Goal: Task Accomplishment & Management: Manage account settings

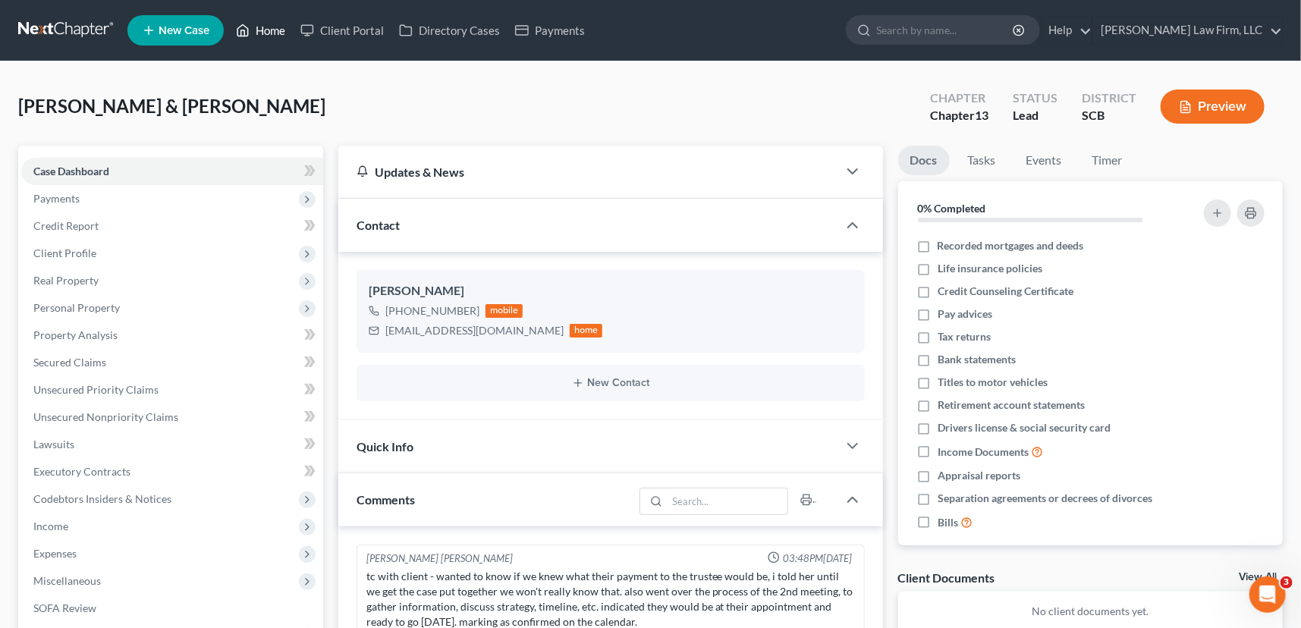
click at [265, 36] on link "Home" at bounding box center [260, 30] width 64 height 27
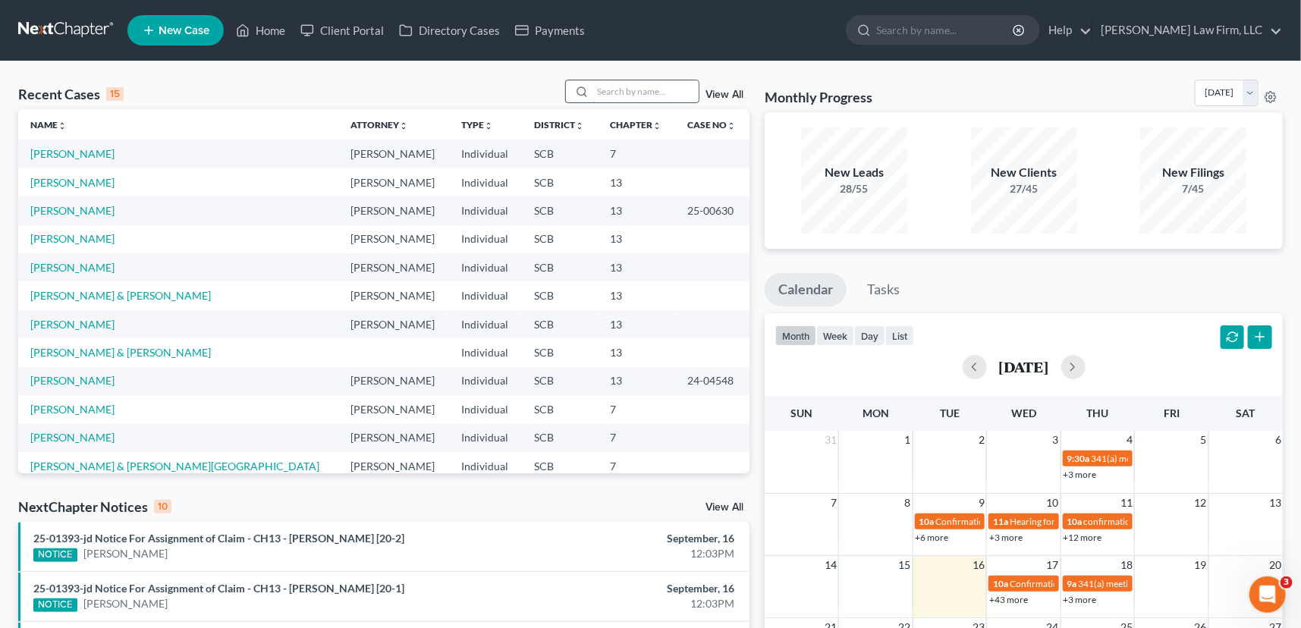
click at [639, 99] on input "search" at bounding box center [646, 91] width 106 height 22
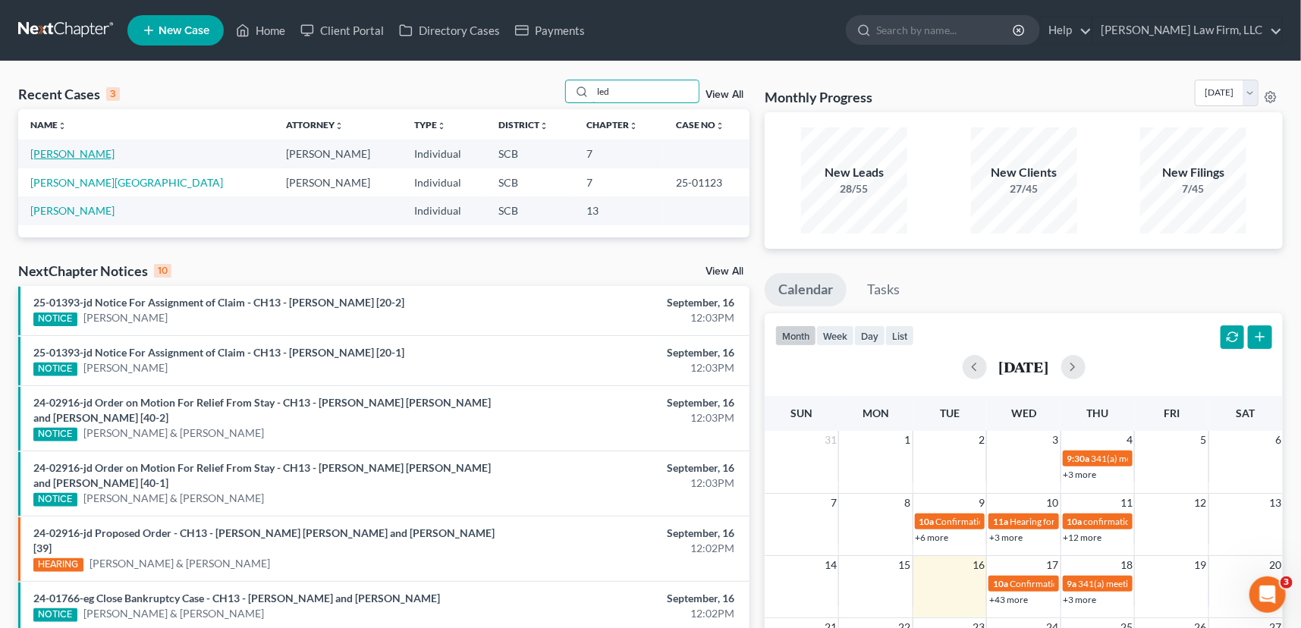
type input "led"
click at [95, 155] on link "[PERSON_NAME]" at bounding box center [72, 153] width 84 height 13
select select "3"
select select "0"
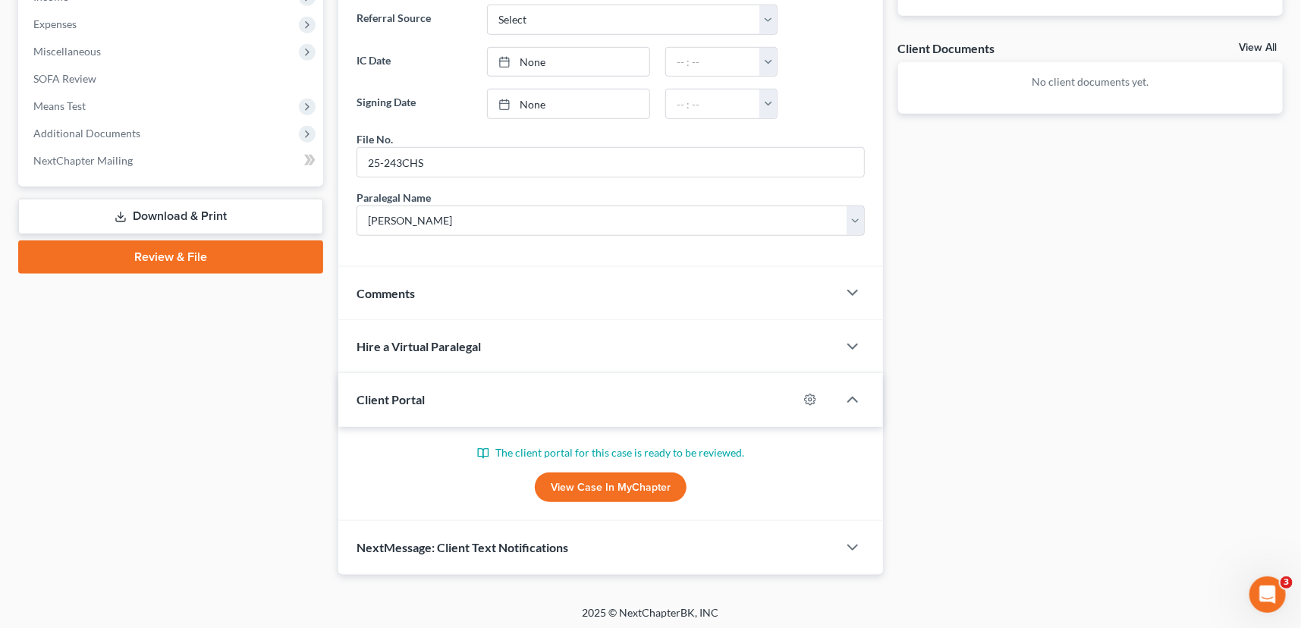
scroll to position [531, 0]
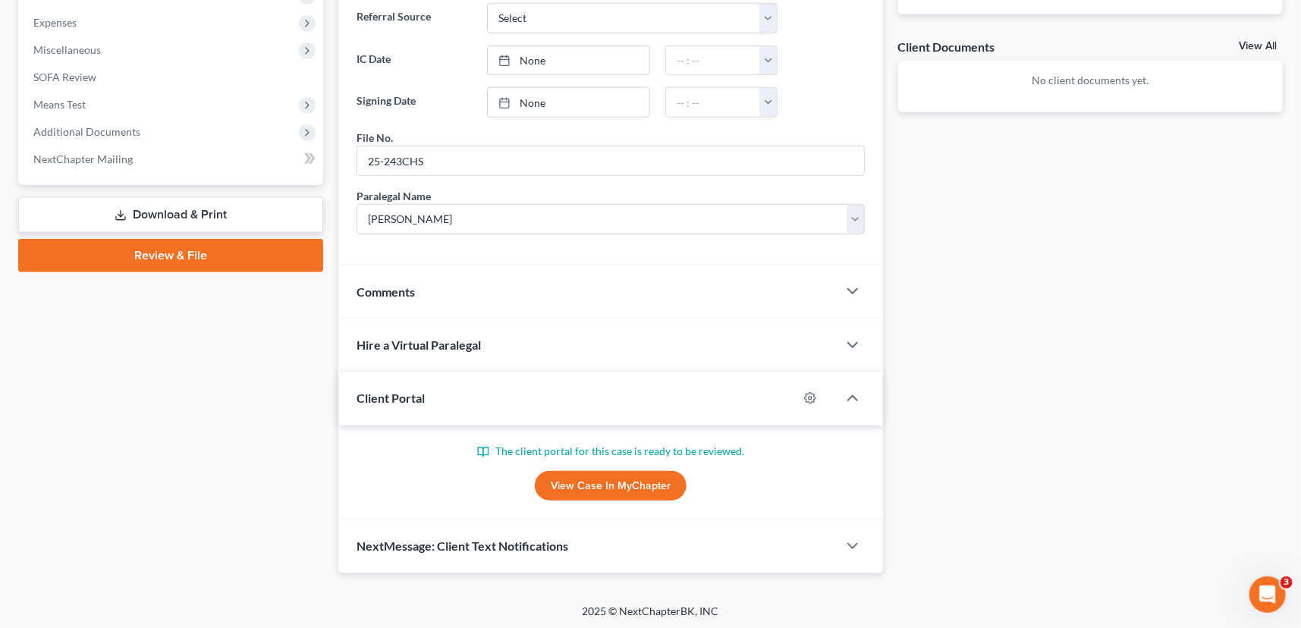
click at [638, 491] on link "View Case in MyChapter" at bounding box center [611, 486] width 152 height 30
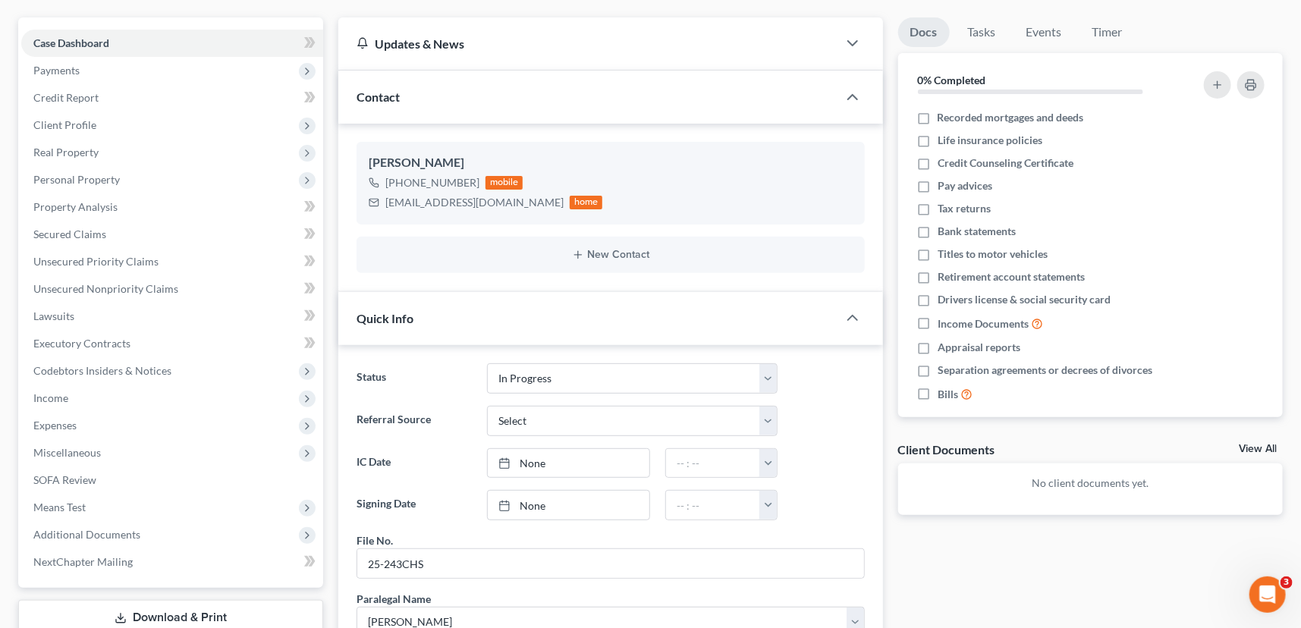
scroll to position [0, 0]
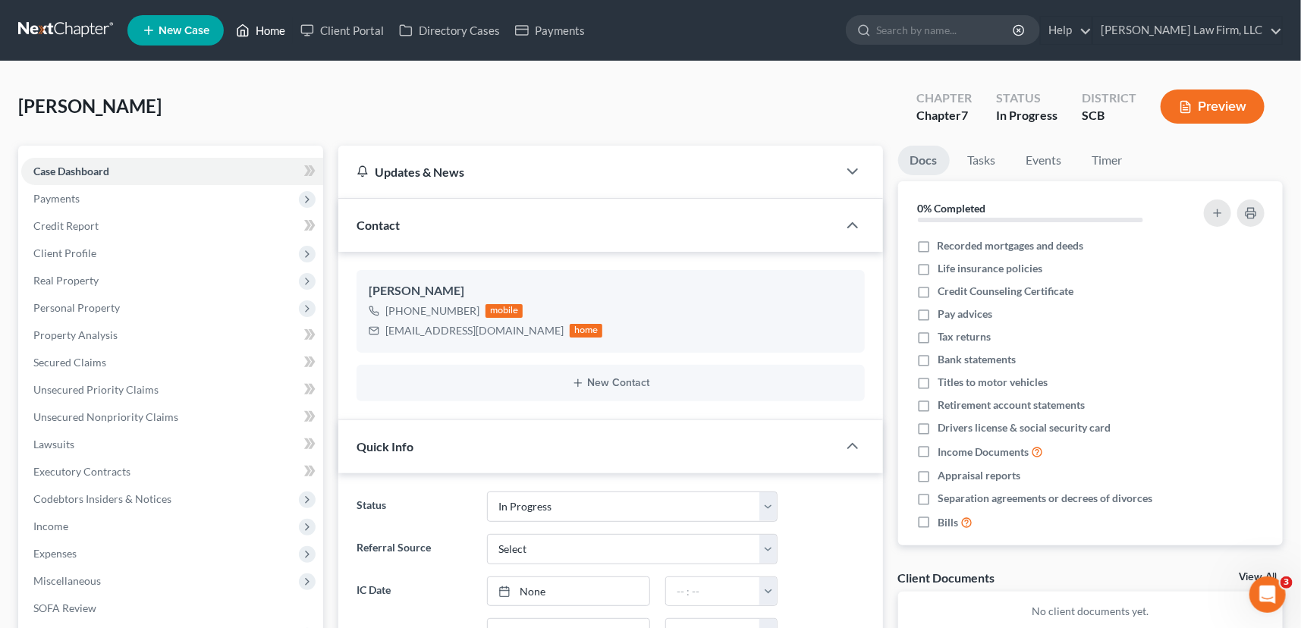
click at [261, 26] on link "Home" at bounding box center [260, 30] width 64 height 27
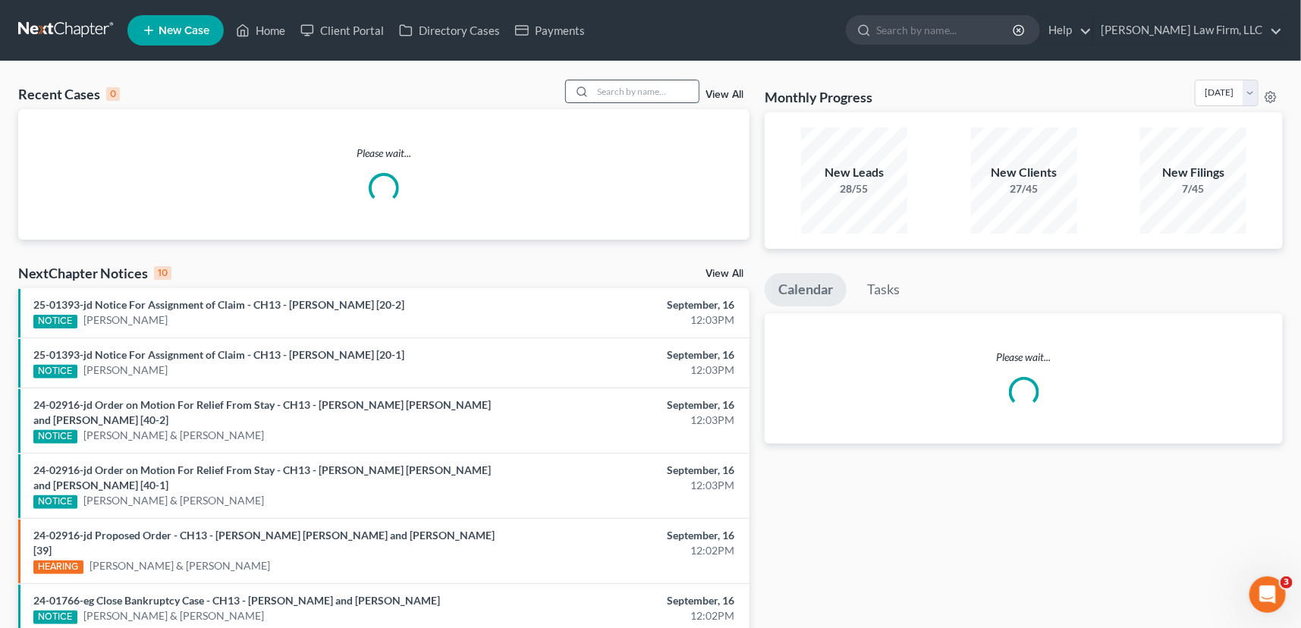
click at [602, 83] on input "search" at bounding box center [646, 91] width 106 height 22
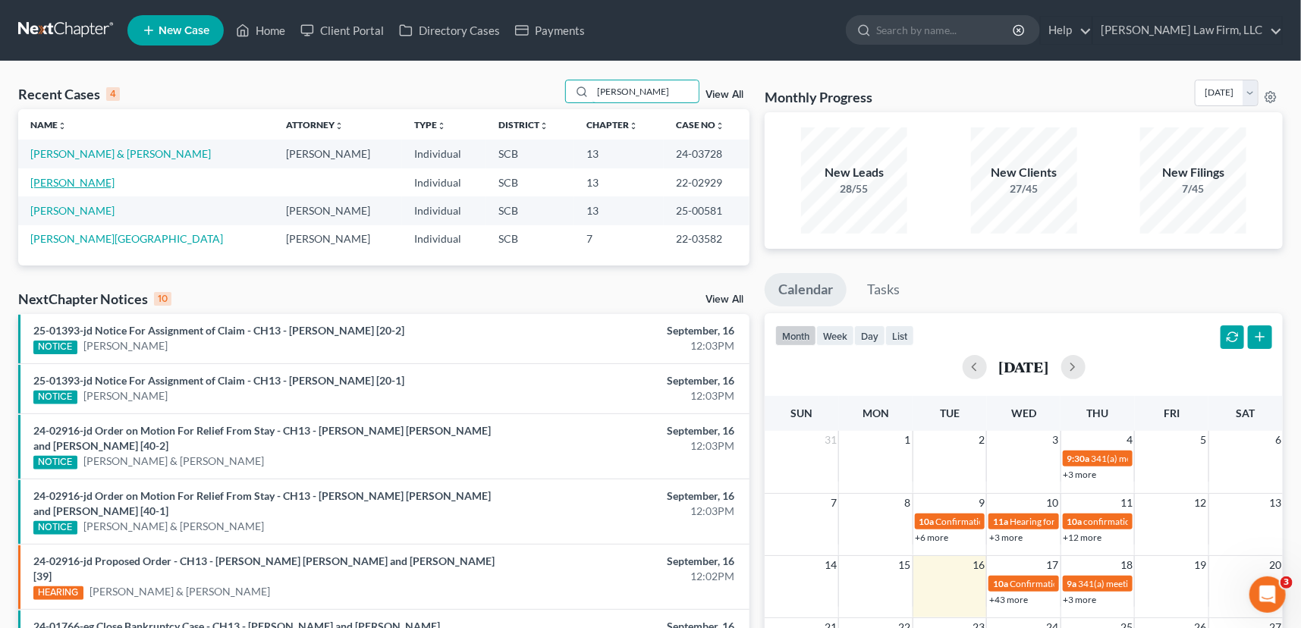
type input "[PERSON_NAME]"
click at [80, 181] on link "[PERSON_NAME]" at bounding box center [72, 182] width 84 height 13
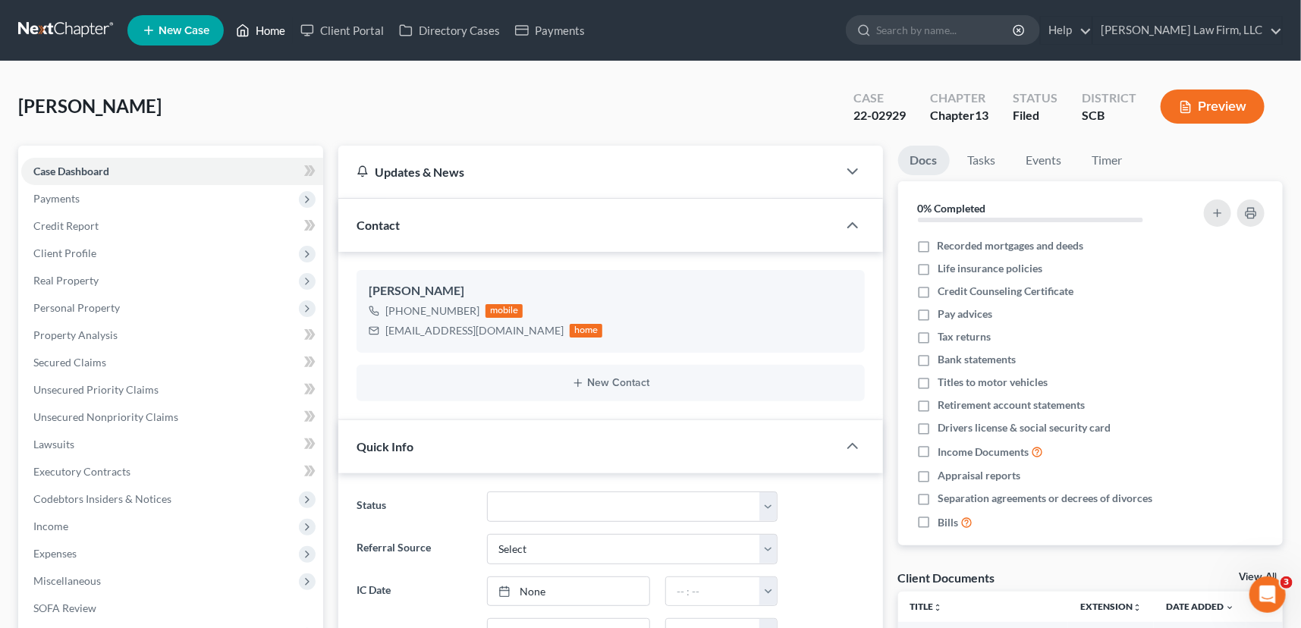
click at [274, 23] on link "Home" at bounding box center [260, 30] width 64 height 27
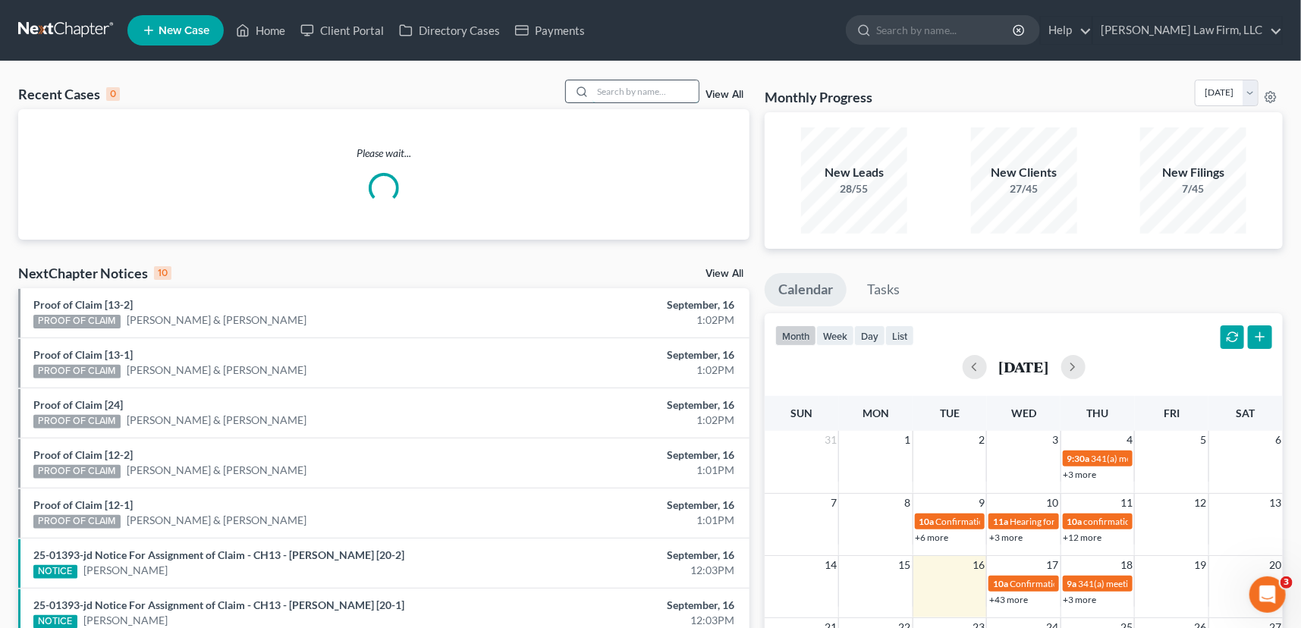
click at [621, 90] on input "search" at bounding box center [646, 91] width 106 height 22
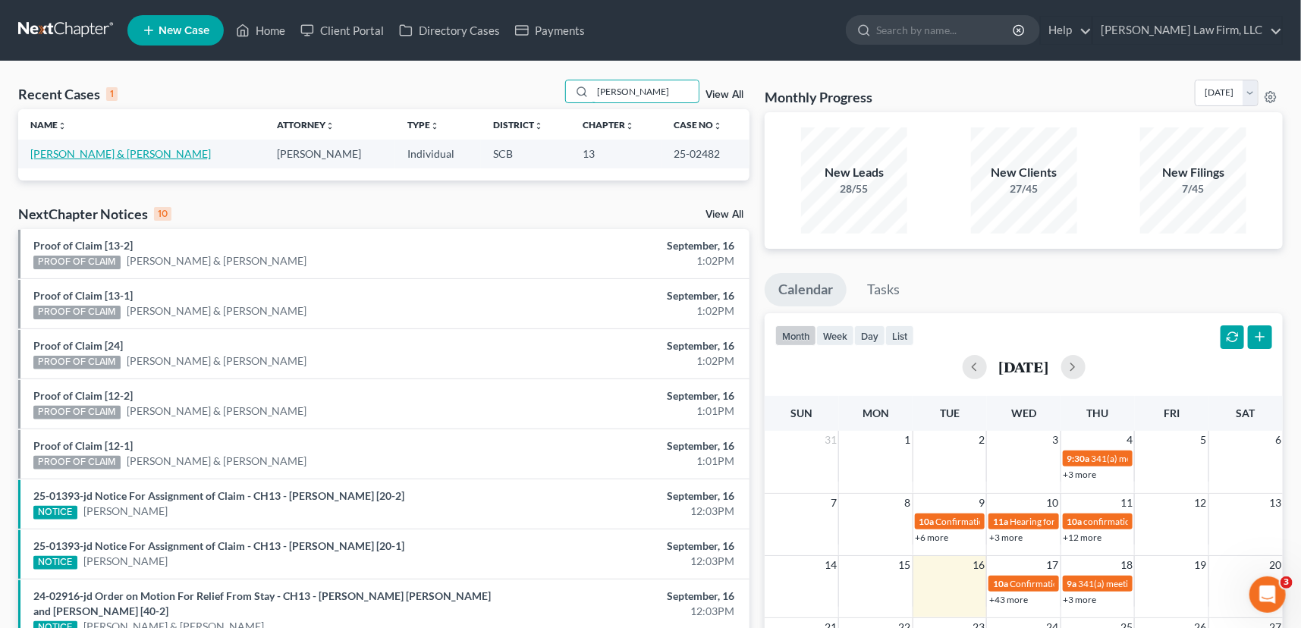
type input "[PERSON_NAME]"
click at [92, 153] on link "[PERSON_NAME] & [PERSON_NAME]" at bounding box center [120, 153] width 181 height 13
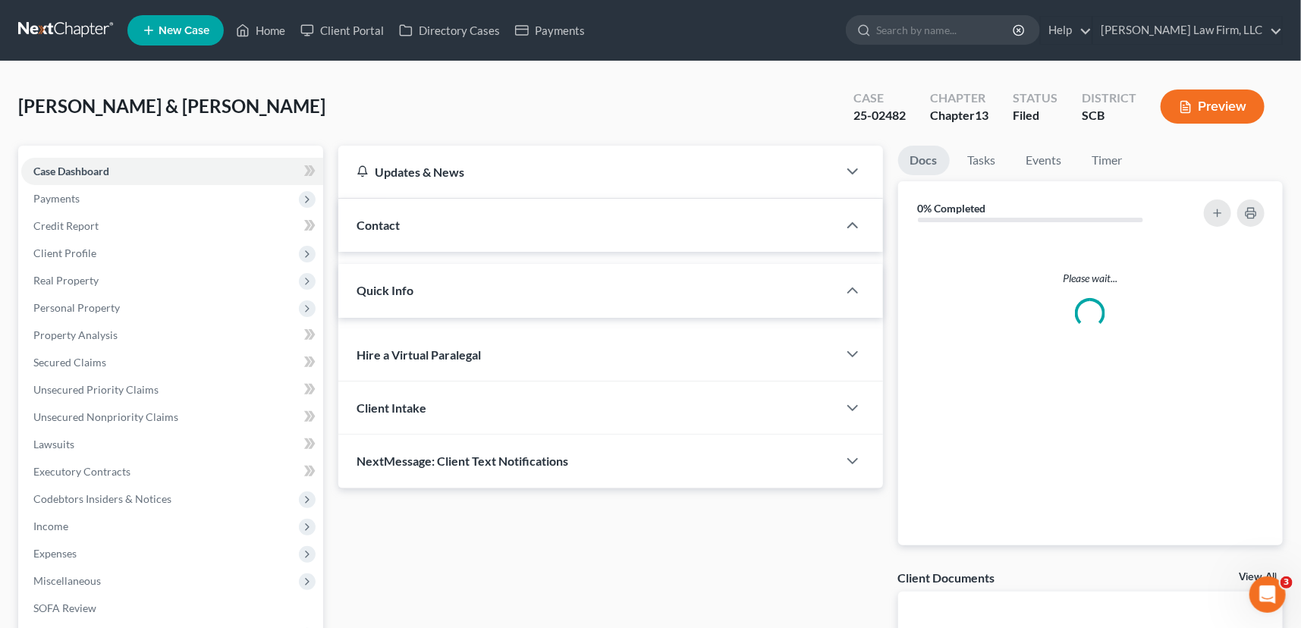
select select "1"
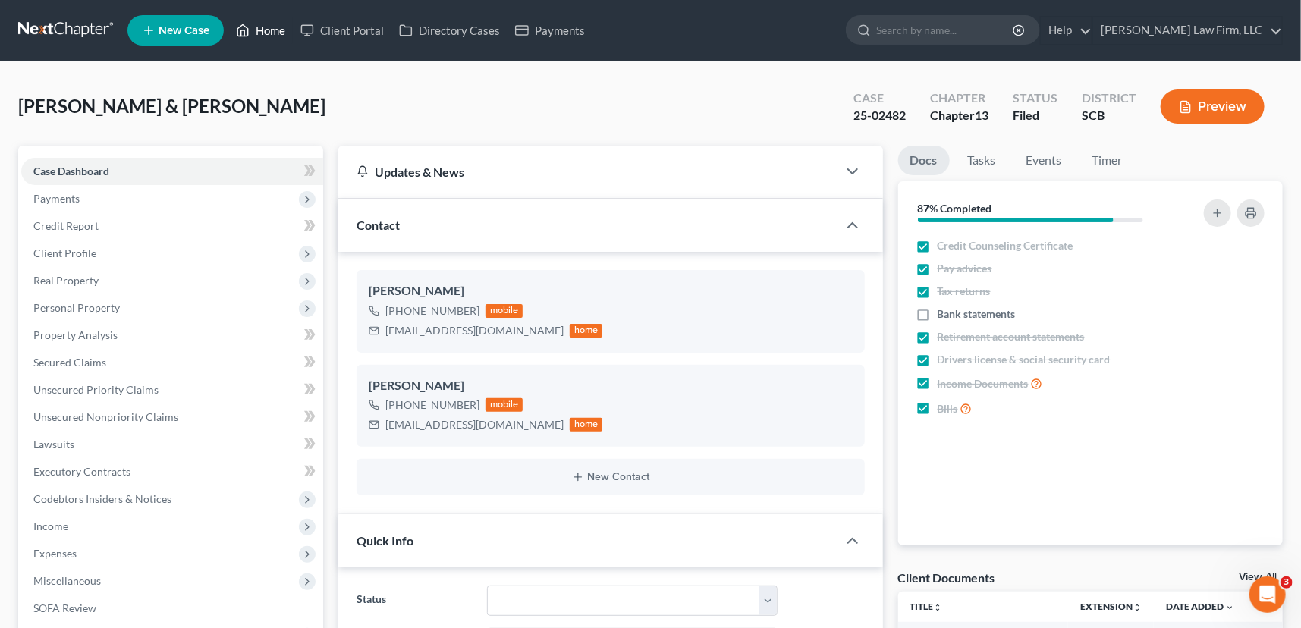
click at [258, 31] on link "Home" at bounding box center [260, 30] width 64 height 27
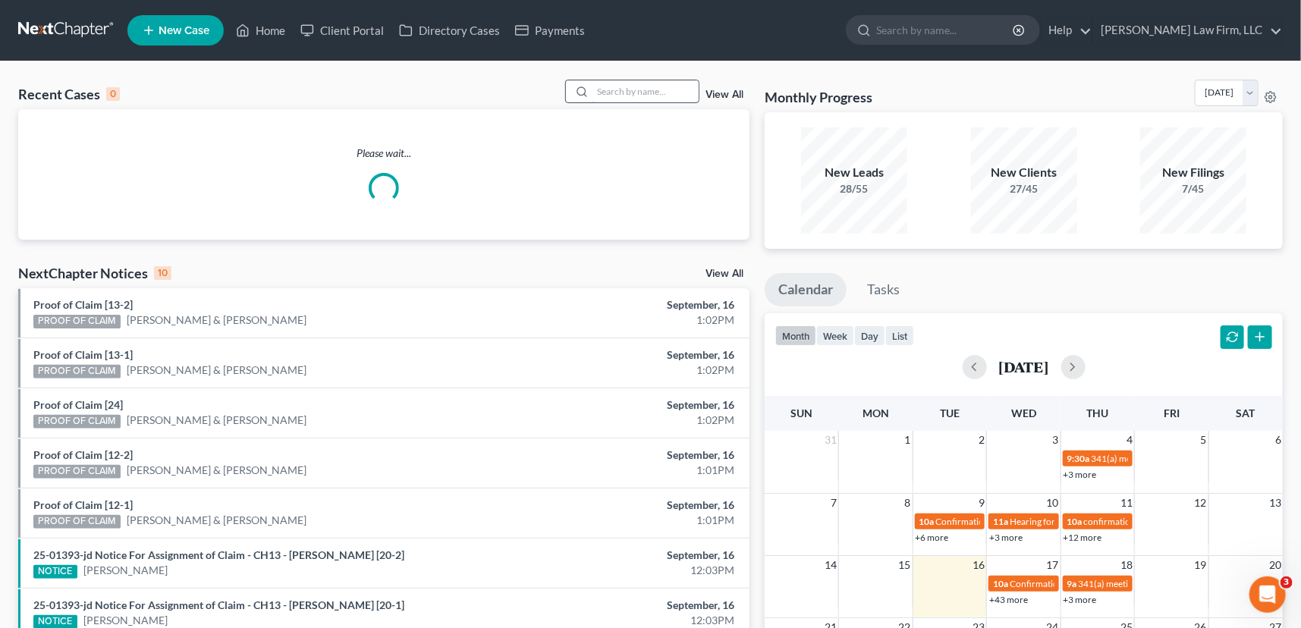
click at [602, 83] on input "search" at bounding box center [646, 91] width 106 height 22
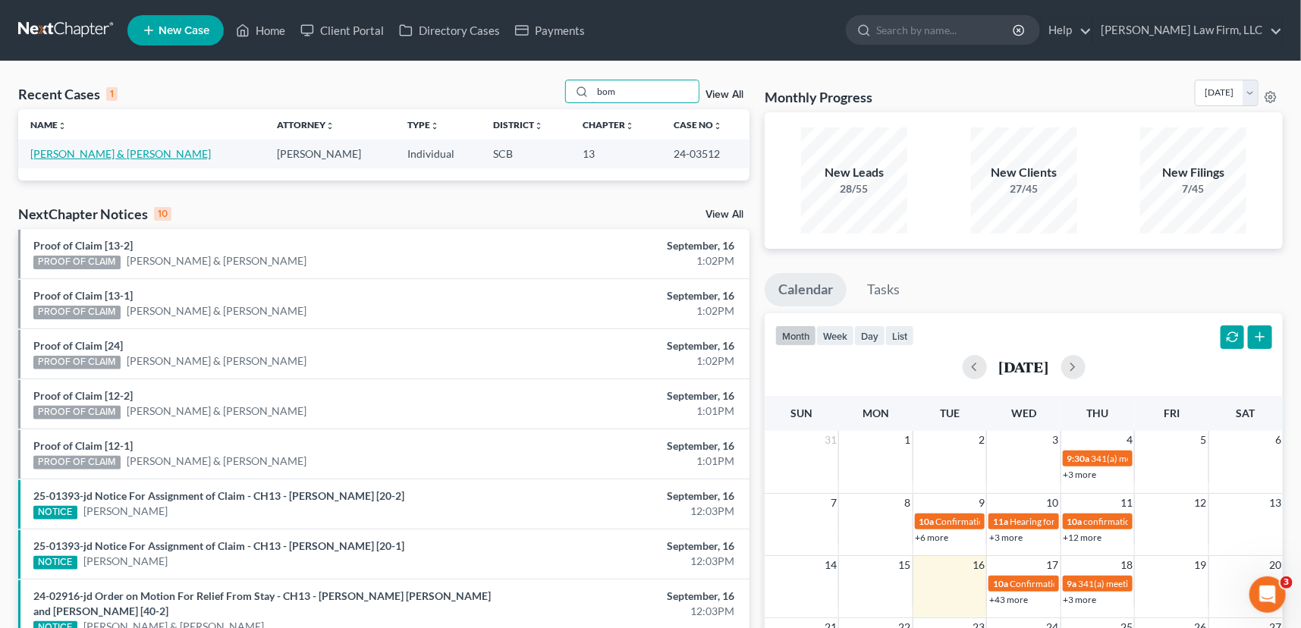
type input "bom"
click at [95, 152] on link "[PERSON_NAME] & [PERSON_NAME]" at bounding box center [120, 153] width 181 height 13
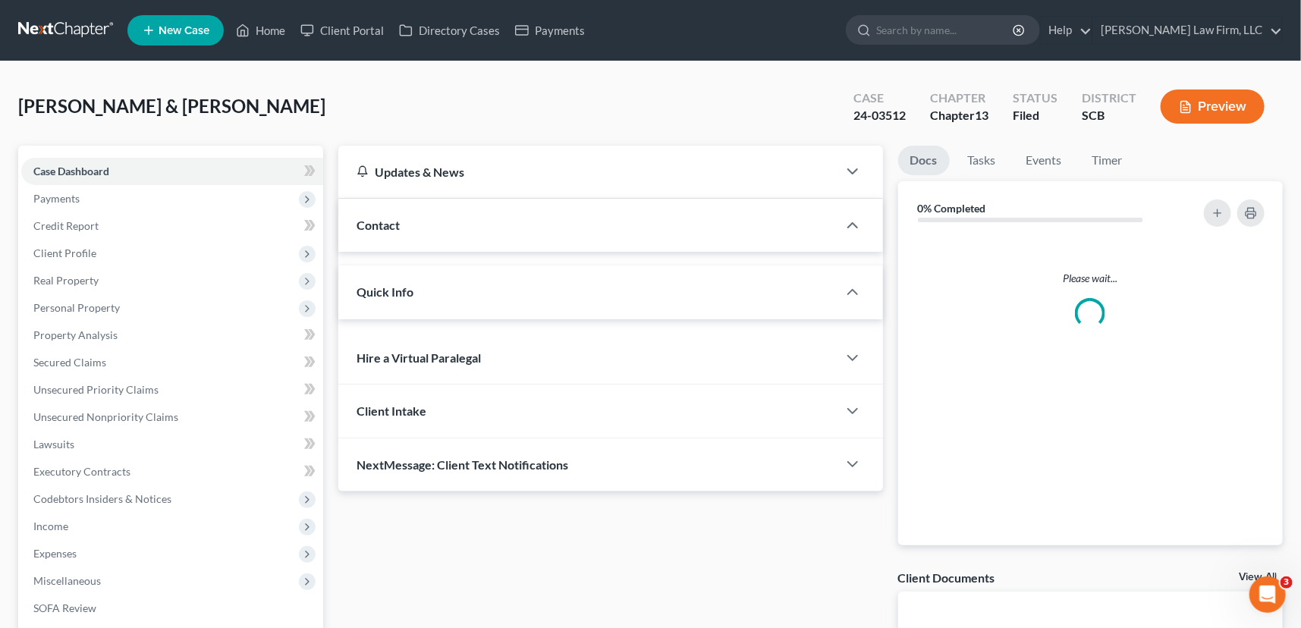
select select "0"
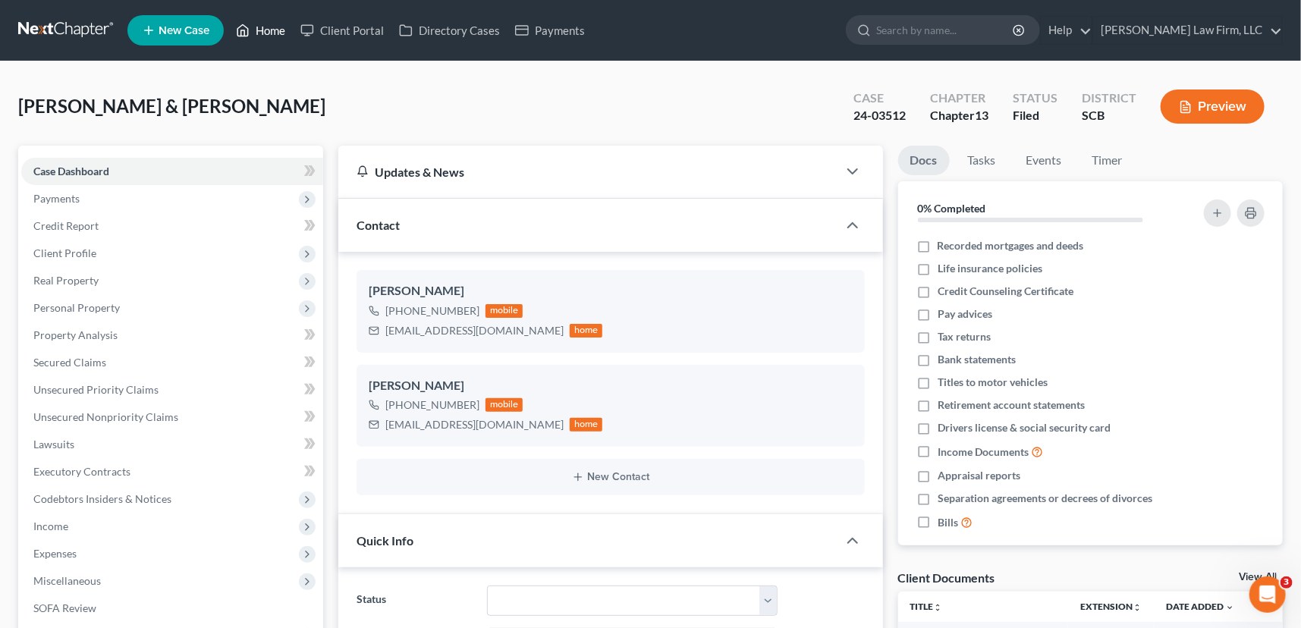
click at [269, 23] on link "Home" at bounding box center [260, 30] width 64 height 27
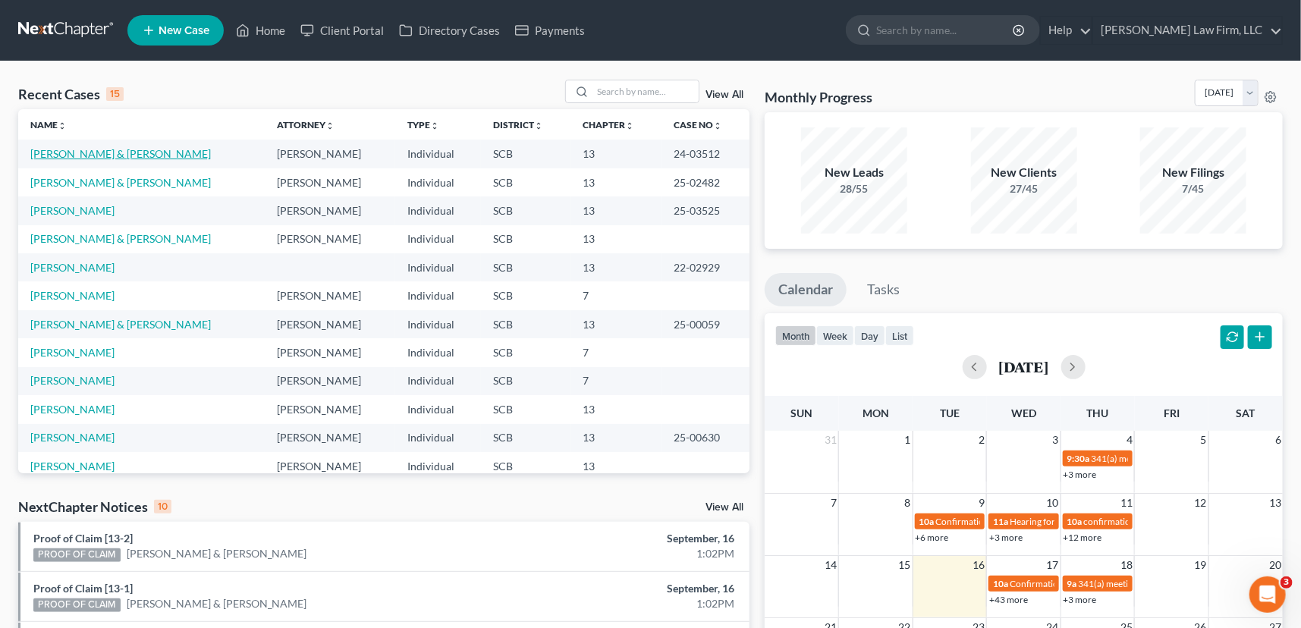
click at [86, 150] on link "[PERSON_NAME] & [PERSON_NAME]" at bounding box center [120, 153] width 181 height 13
select select "2"
select select "0"
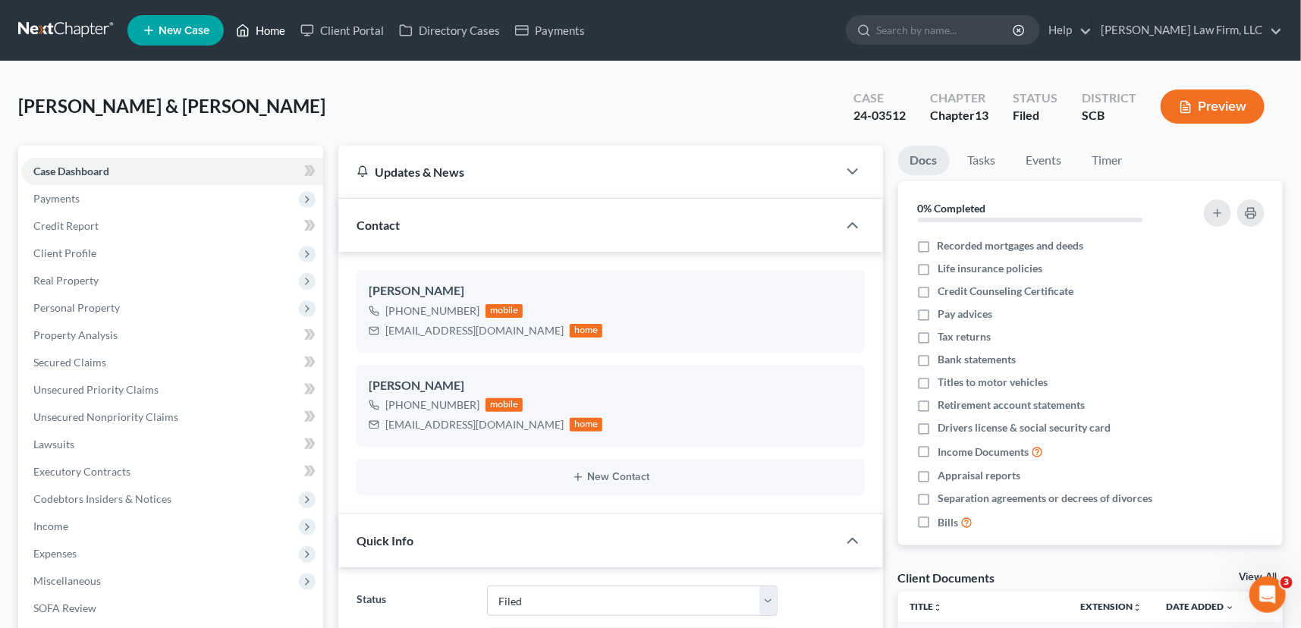
click at [269, 24] on link "Home" at bounding box center [260, 30] width 64 height 27
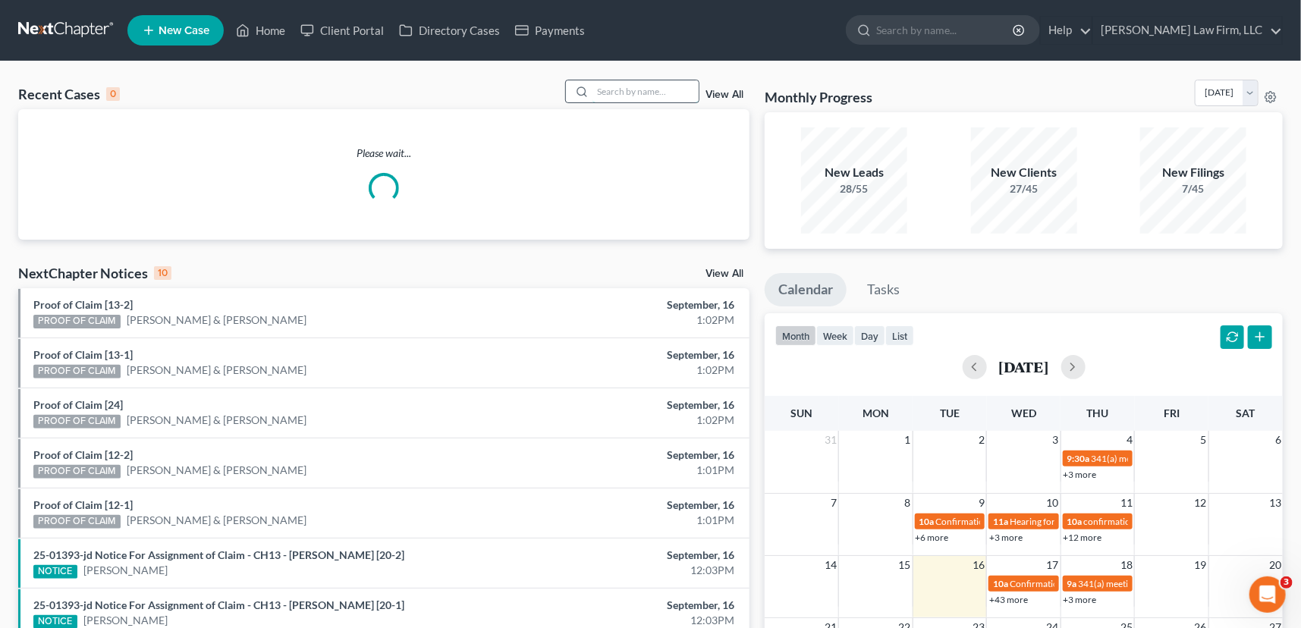
click at [606, 90] on input "search" at bounding box center [646, 91] width 106 height 22
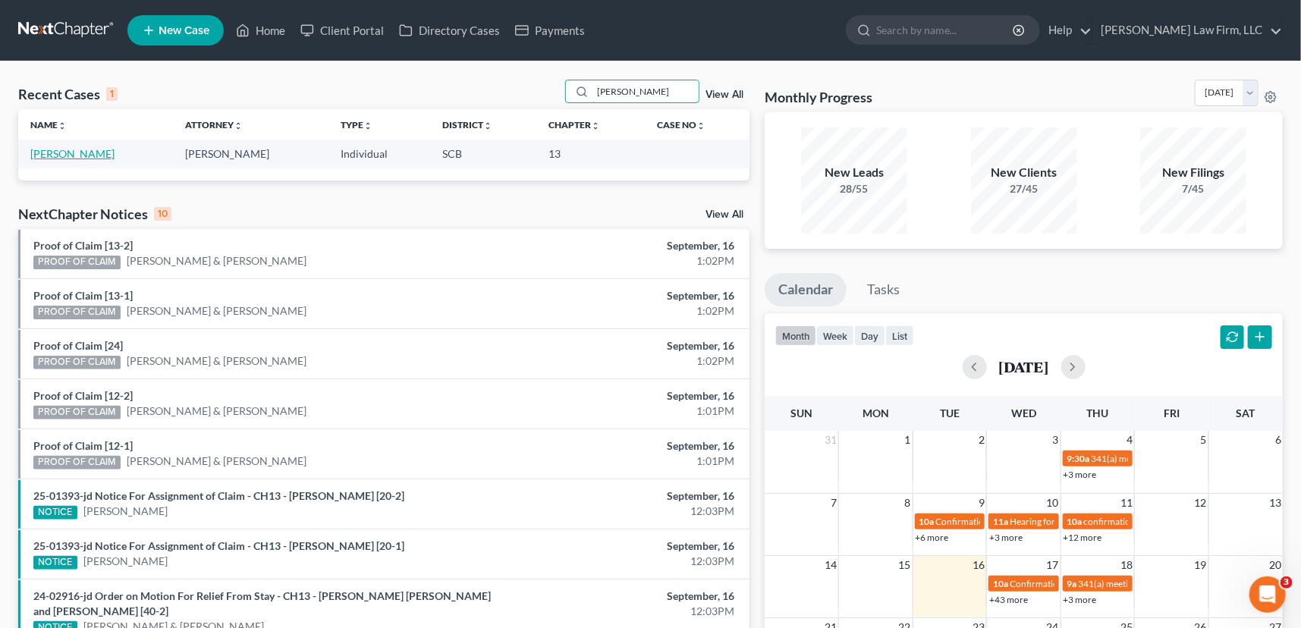
type input "[PERSON_NAME]"
click at [94, 148] on link "[PERSON_NAME]" at bounding box center [72, 153] width 84 height 13
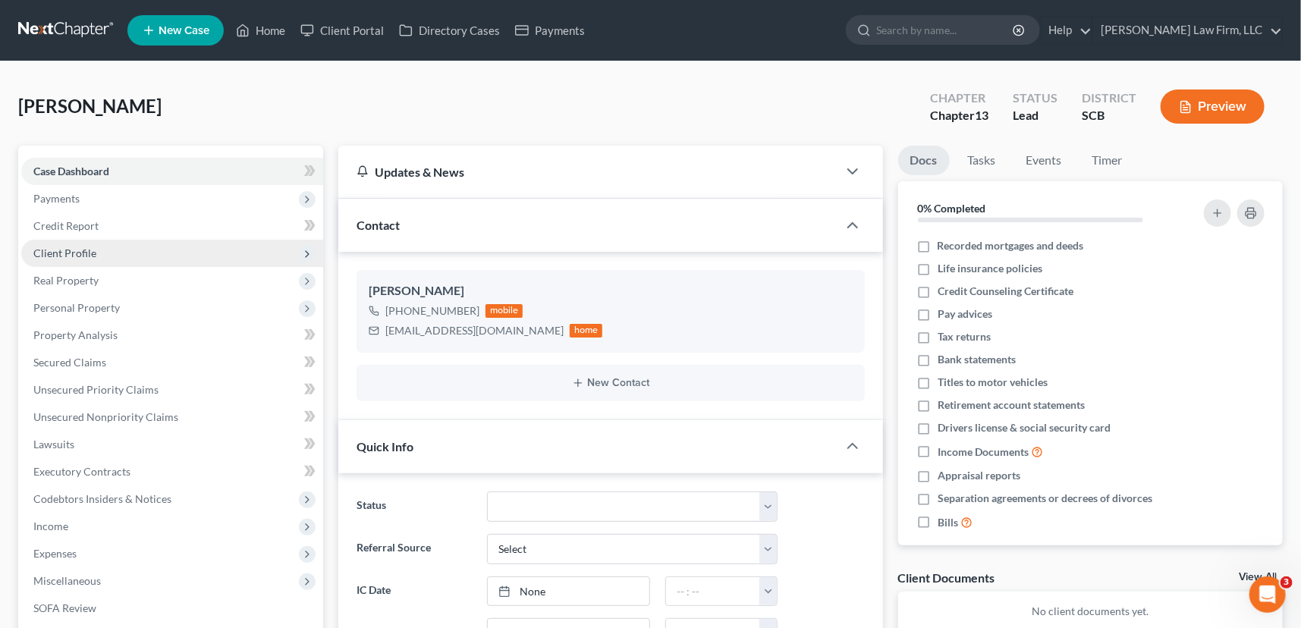
click at [68, 247] on span "Client Profile" at bounding box center [64, 253] width 63 height 13
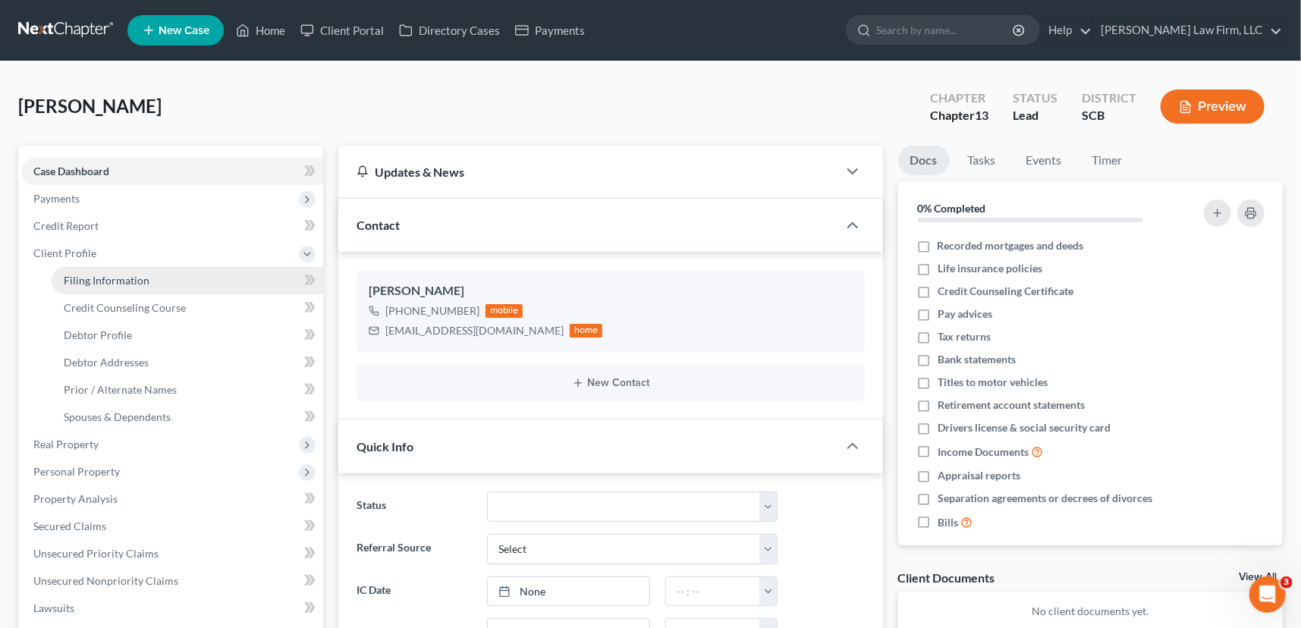
click at [93, 279] on span "Filing Information" at bounding box center [107, 280] width 86 height 13
select select "1"
select select "0"
select select "3"
select select "72"
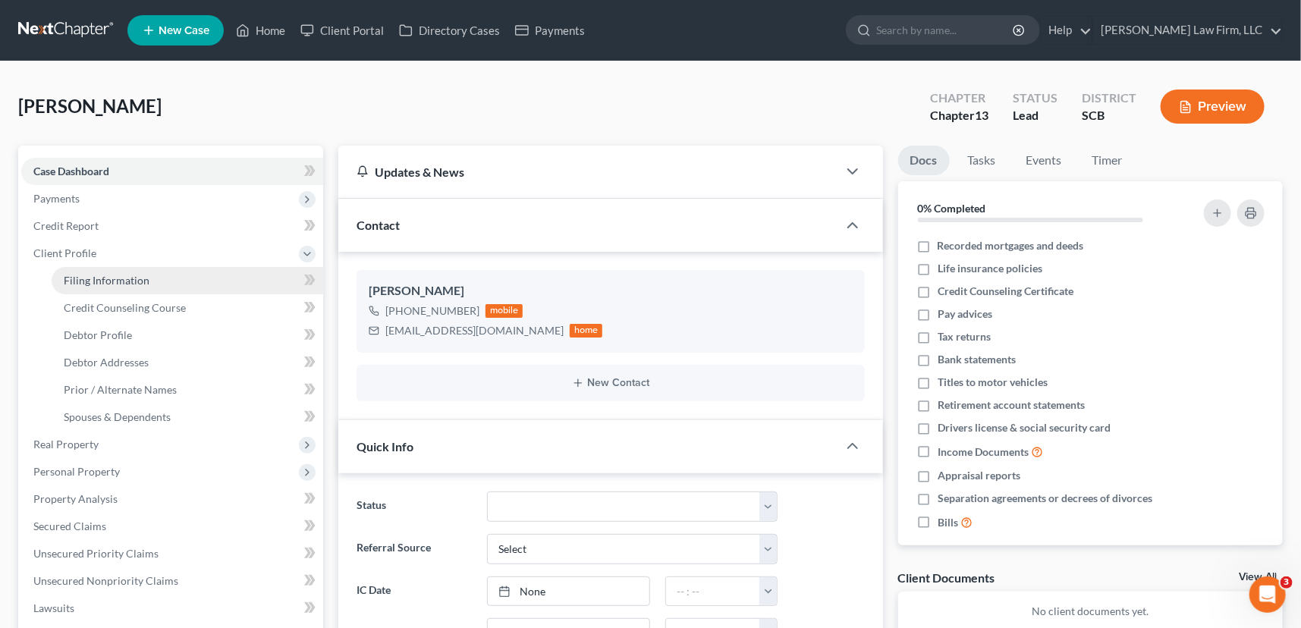
select select "0"
select select "42"
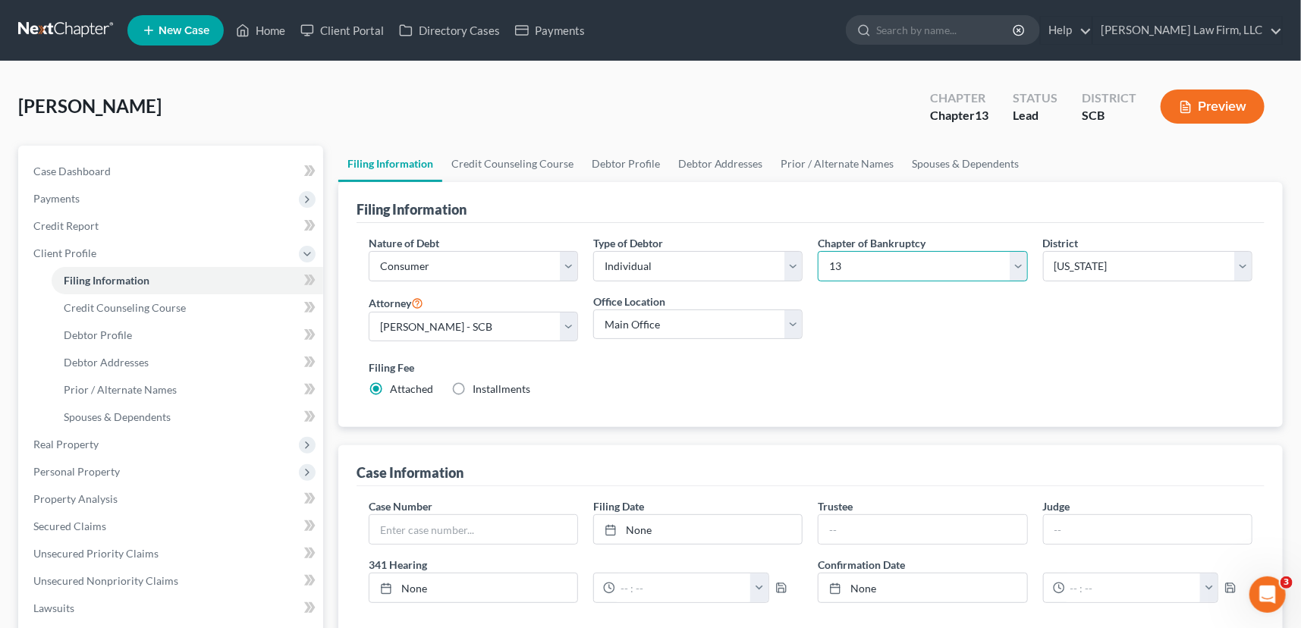
drag, startPoint x: 1020, startPoint y: 260, endPoint x: 927, endPoint y: 269, distance: 93.8
click at [1017, 260] on select "Select 7 11 12 13" at bounding box center [922, 266] width 209 height 30
select select "0"
click at [818, 251] on select "Select 7 11 12 13" at bounding box center [922, 266] width 209 height 30
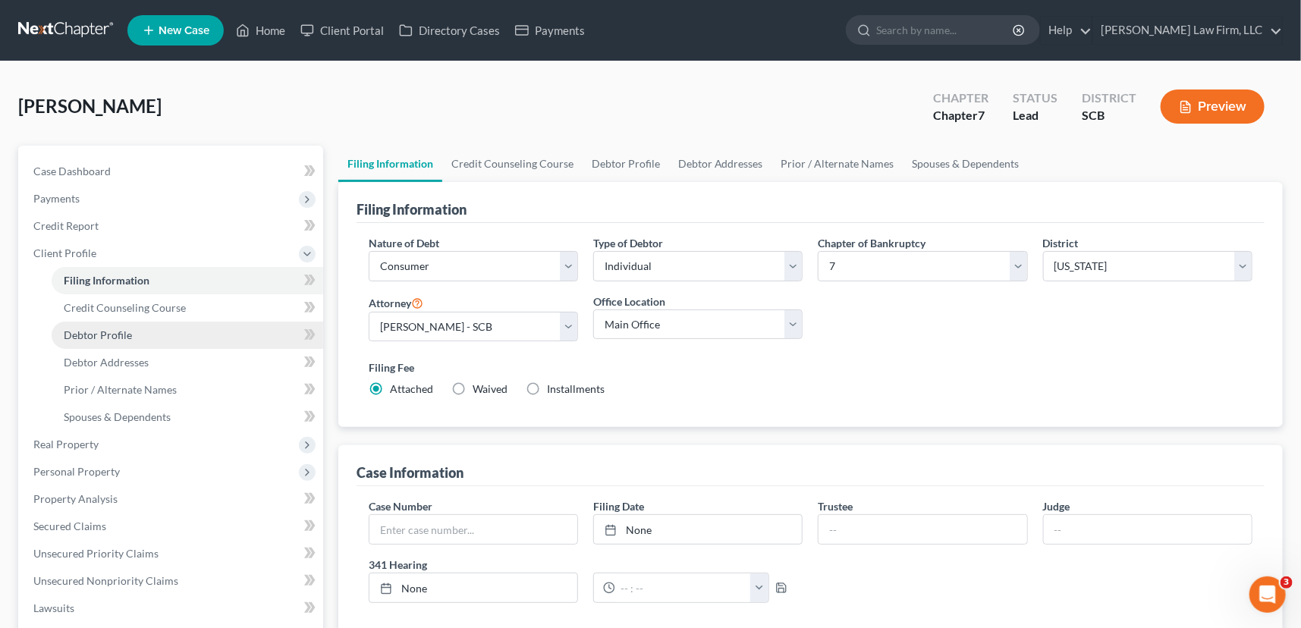
click at [99, 326] on link "Debtor Profile" at bounding box center [188, 335] width 272 height 27
select select "0"
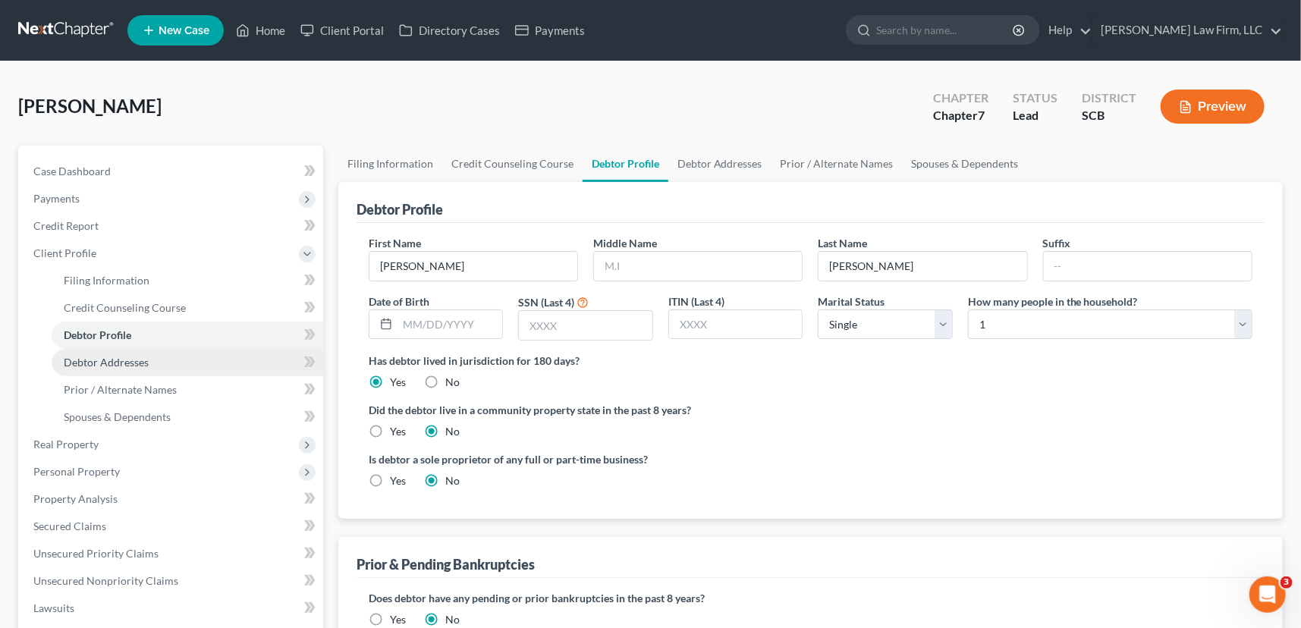
click at [92, 356] on span "Debtor Addresses" at bounding box center [106, 362] width 85 height 13
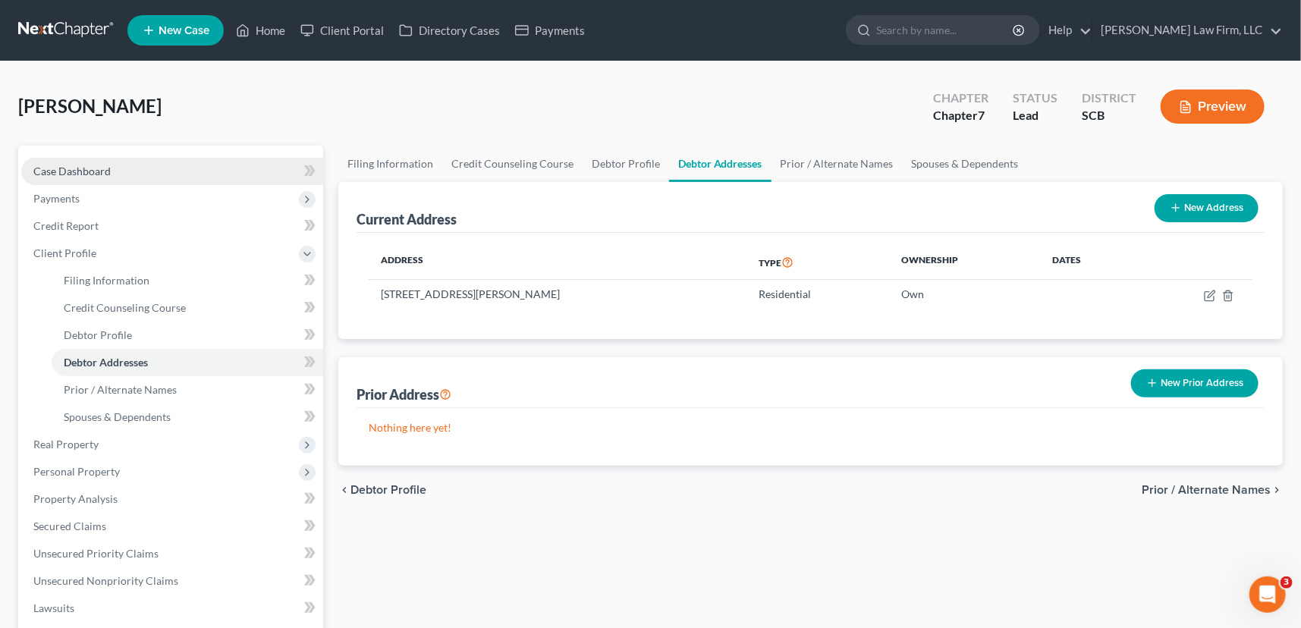
click at [80, 169] on span "Case Dashboard" at bounding box center [71, 171] width 77 height 13
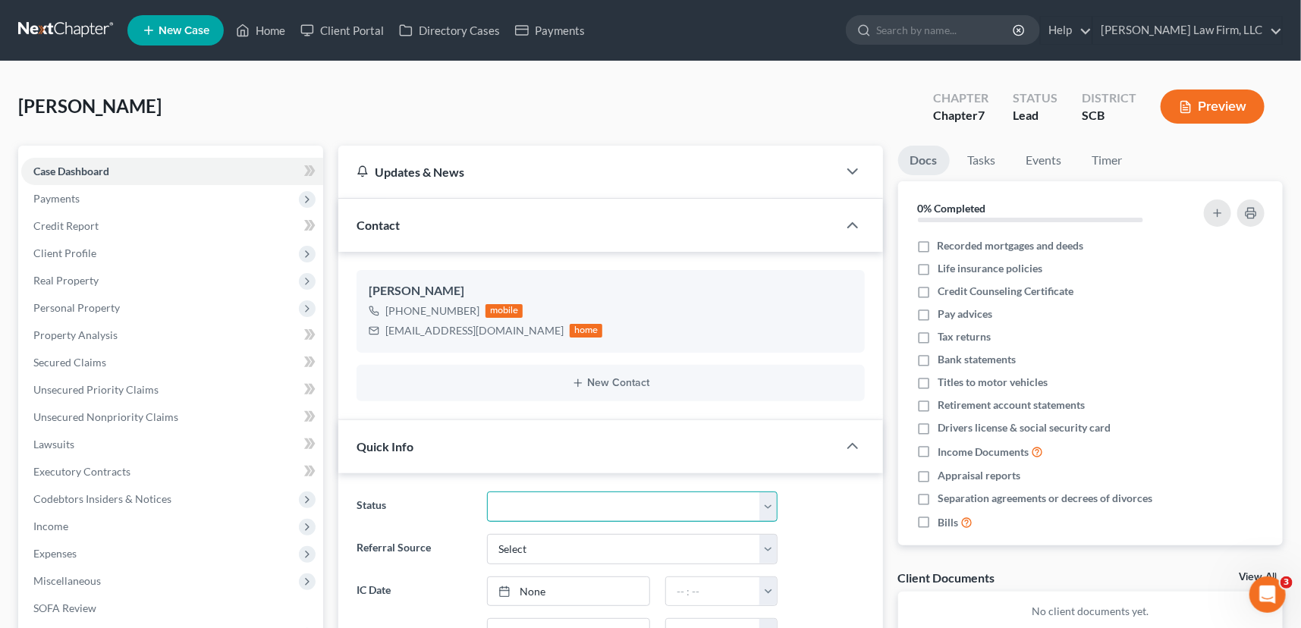
click at [766, 501] on select "Discharged Dismissed Filed In Progress Lead Lost Lead Ready to File To Review W…" at bounding box center [632, 507] width 291 height 30
select select "3"
click at [487, 492] on select "Discharged Dismissed Filed In Progress Lead Lost Lead Ready to File To Review W…" at bounding box center [632, 507] width 291 height 30
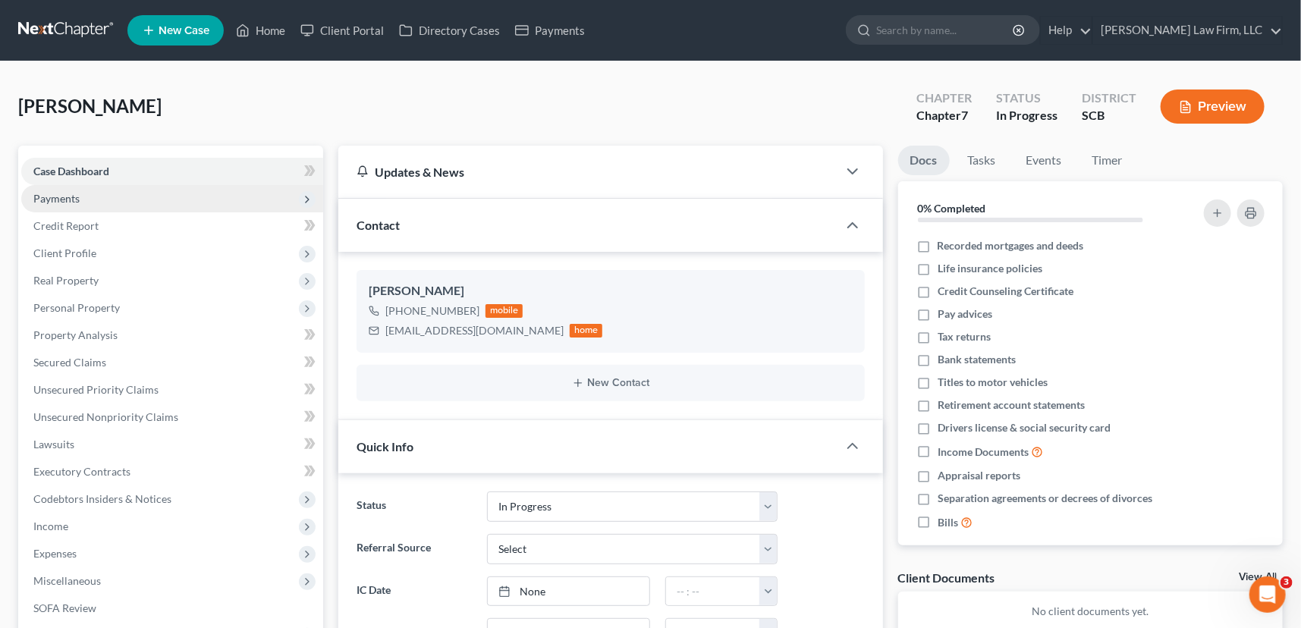
click at [52, 196] on span "Payments" at bounding box center [56, 198] width 46 height 13
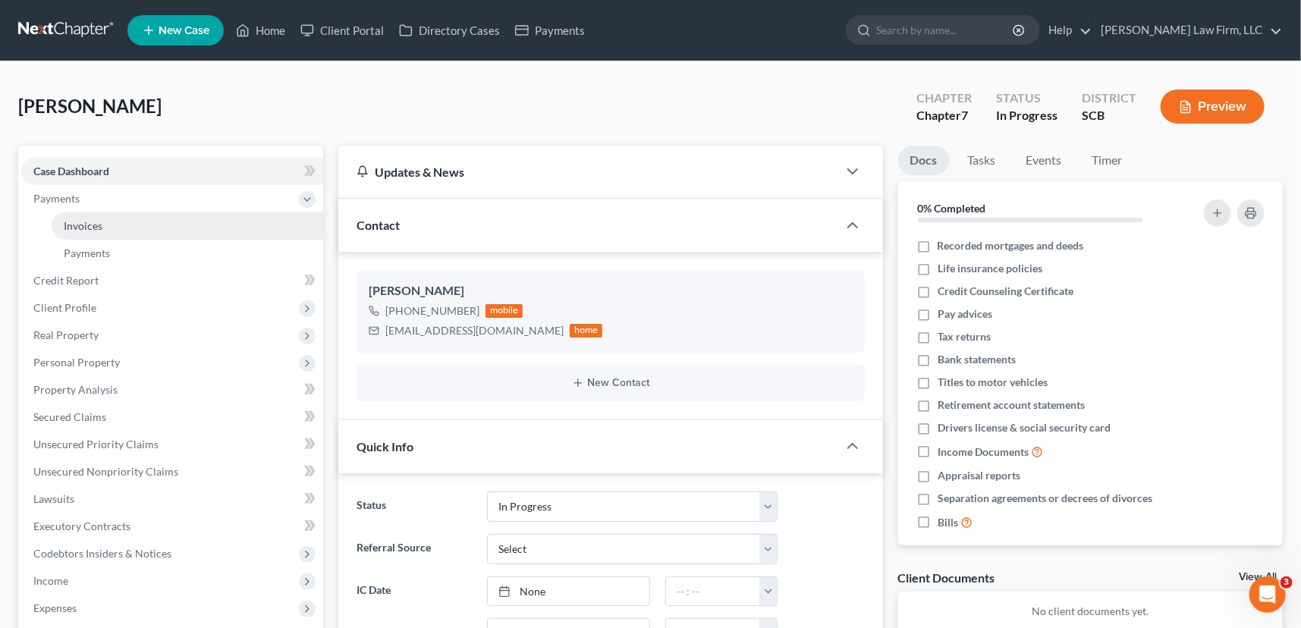
click at [81, 219] on span "Invoices" at bounding box center [83, 225] width 39 height 13
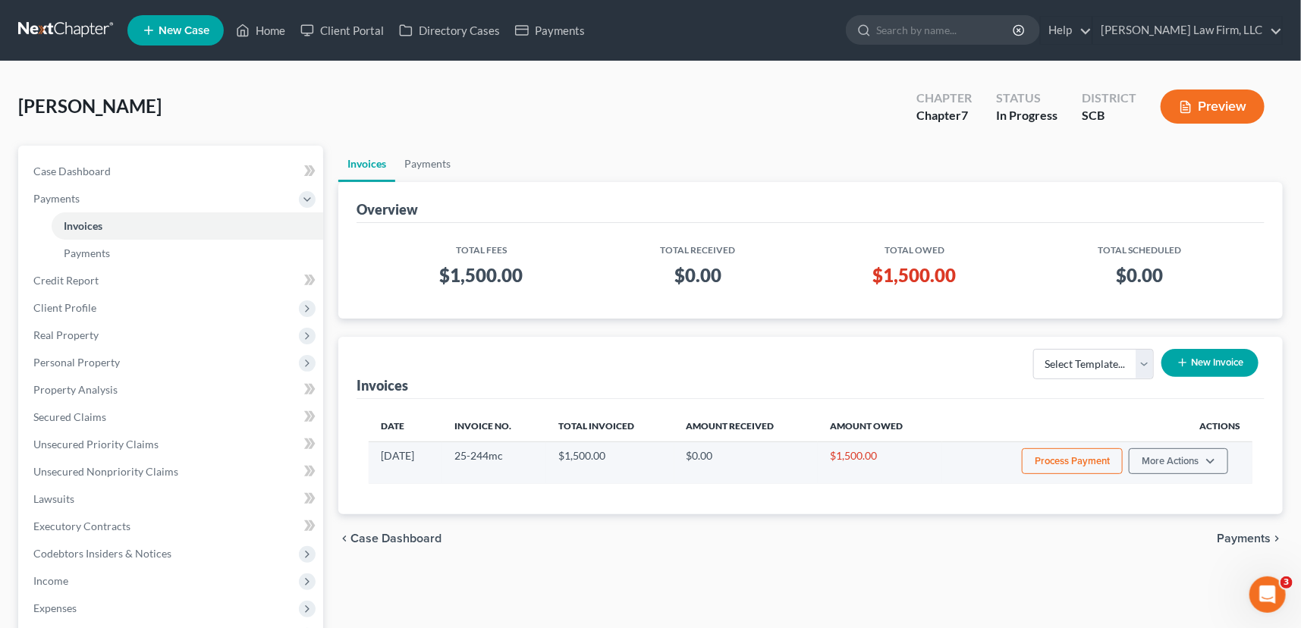
click at [1071, 455] on button "Process Payment" at bounding box center [1072, 461] width 101 height 26
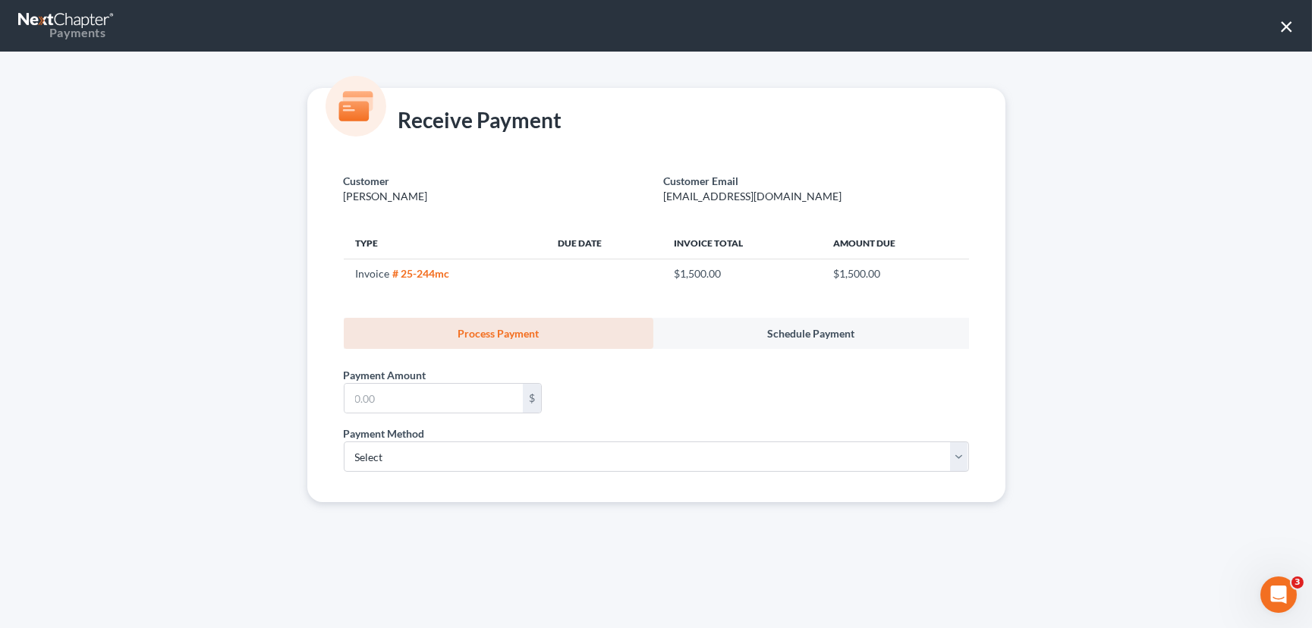
click at [1287, 24] on button "×" at bounding box center [1286, 26] width 14 height 24
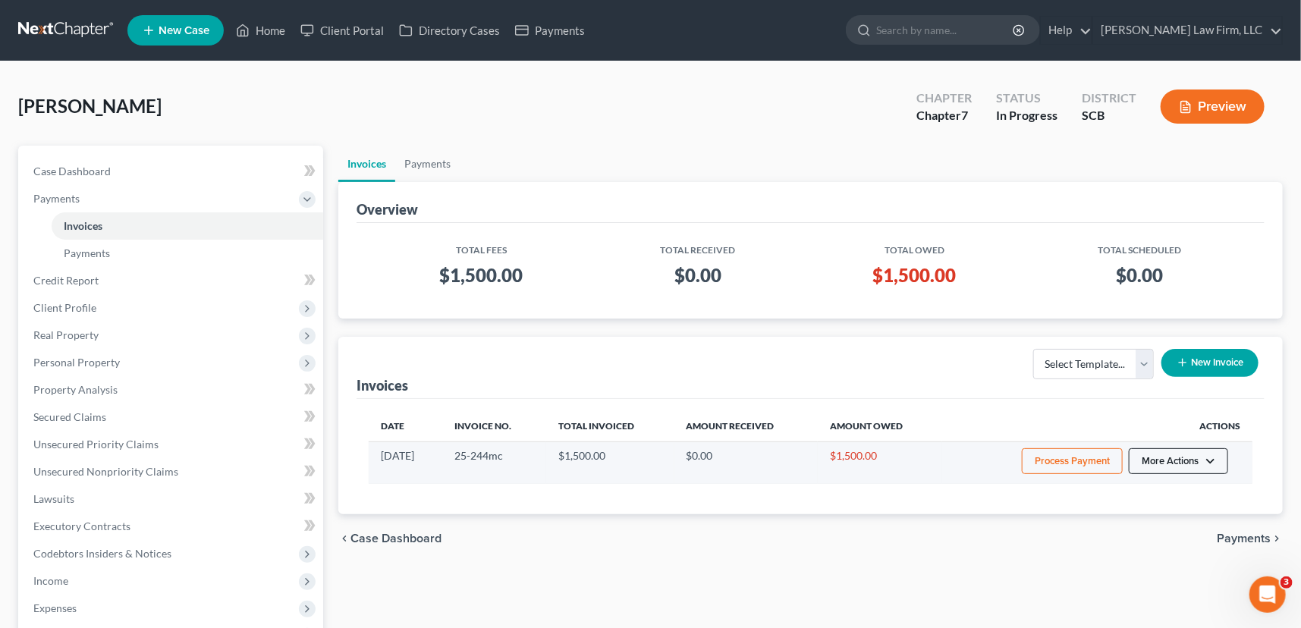
click at [1190, 457] on button "More Actions" at bounding box center [1178, 461] width 99 height 26
click at [1142, 539] on link "Delete" at bounding box center [1200, 544] width 178 height 26
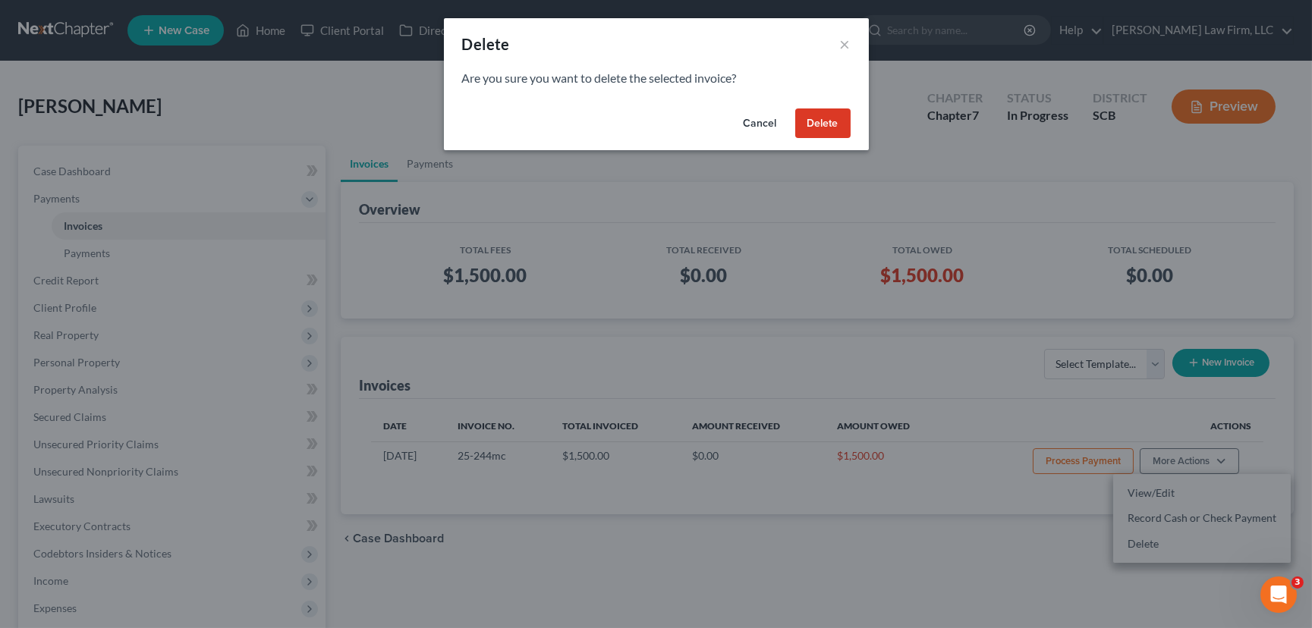
click at [825, 119] on button "Delete" at bounding box center [822, 124] width 55 height 30
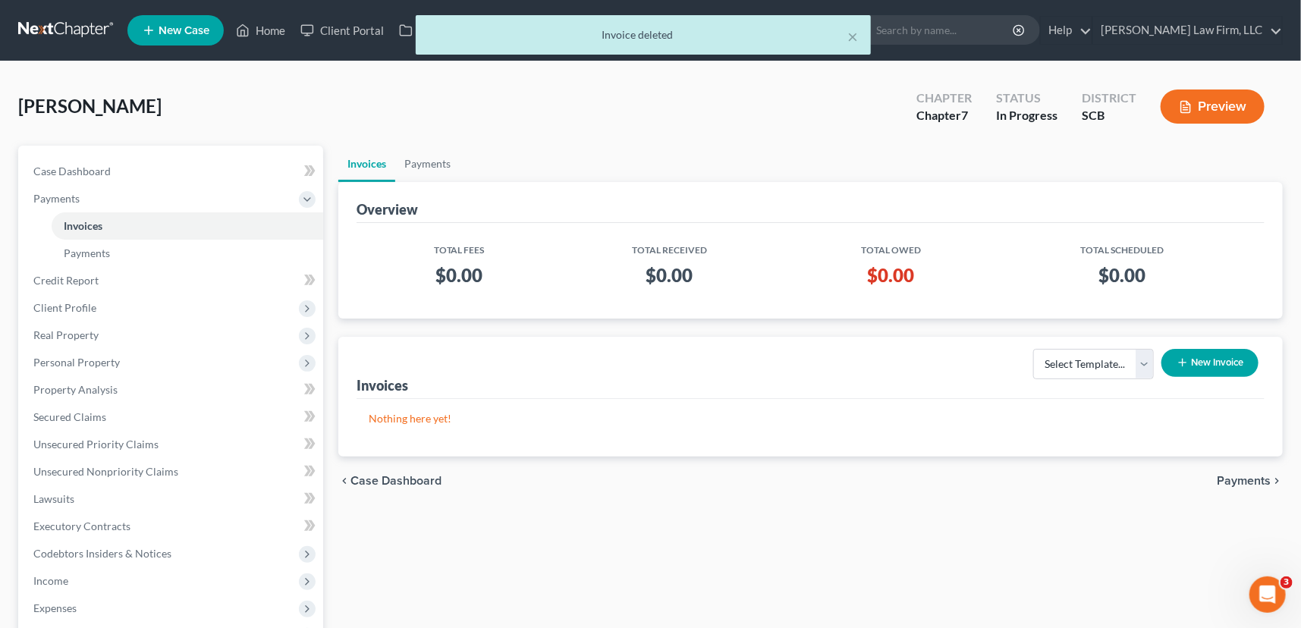
click at [1220, 353] on button "New Invoice" at bounding box center [1210, 363] width 97 height 28
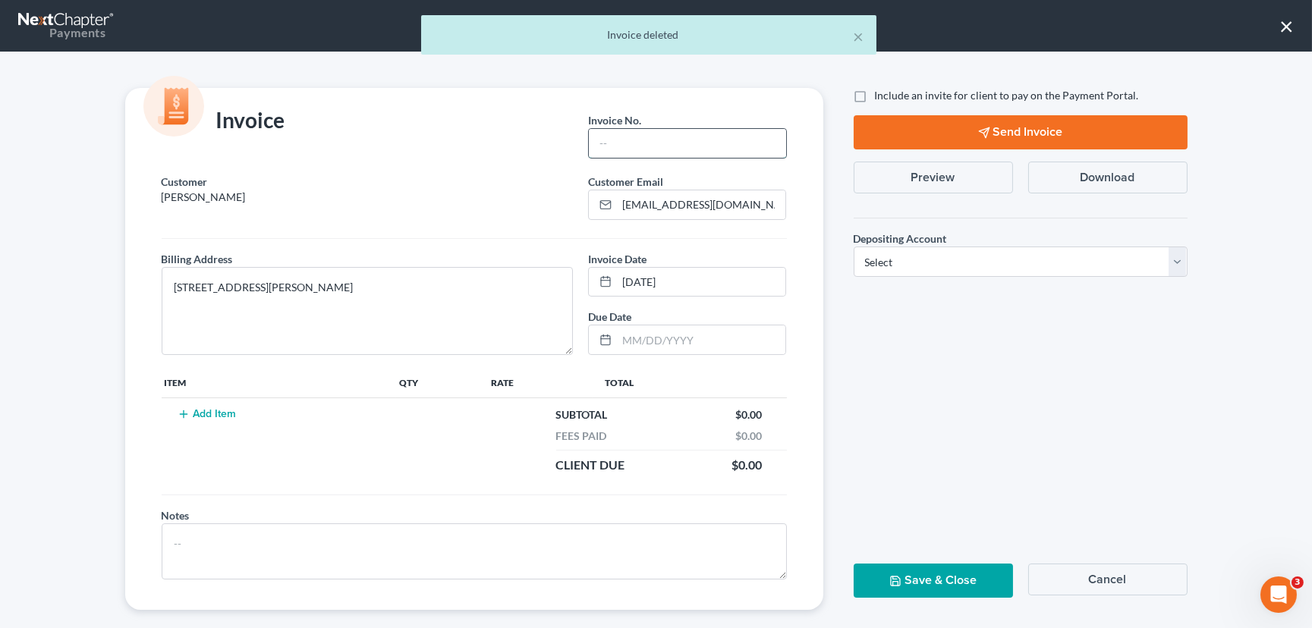
click at [618, 143] on input "text" at bounding box center [687, 143] width 197 height 29
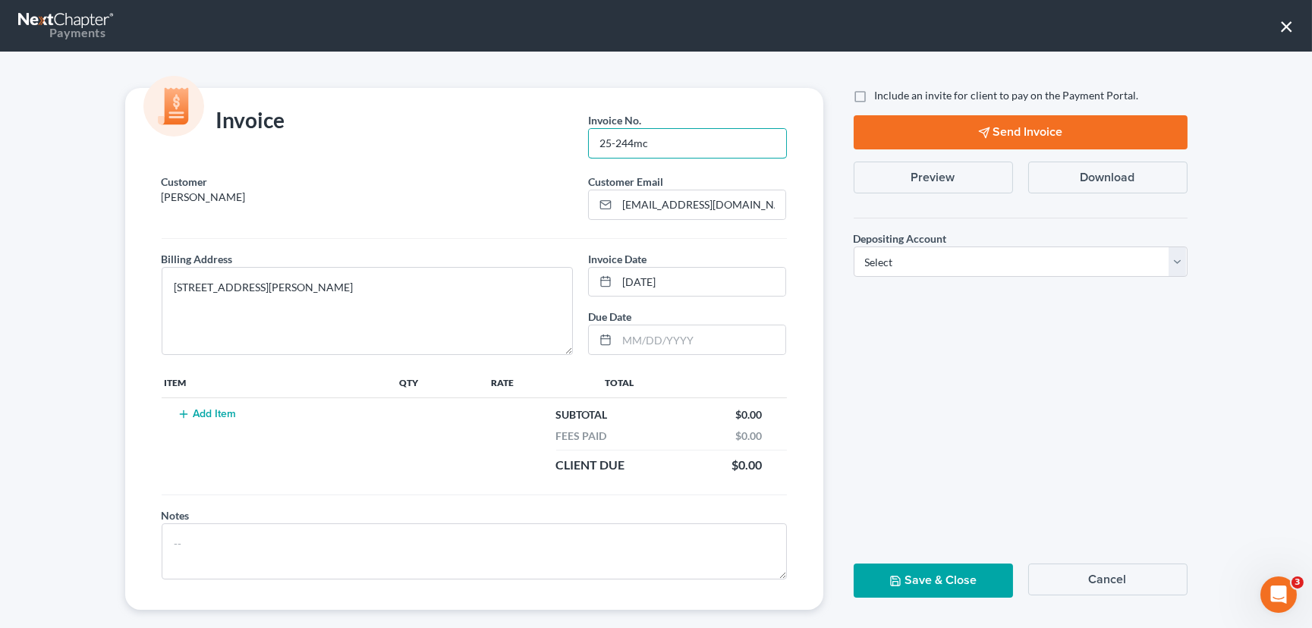
type input "25-244mc"
click at [205, 410] on button "Add Item" at bounding box center [207, 414] width 67 height 12
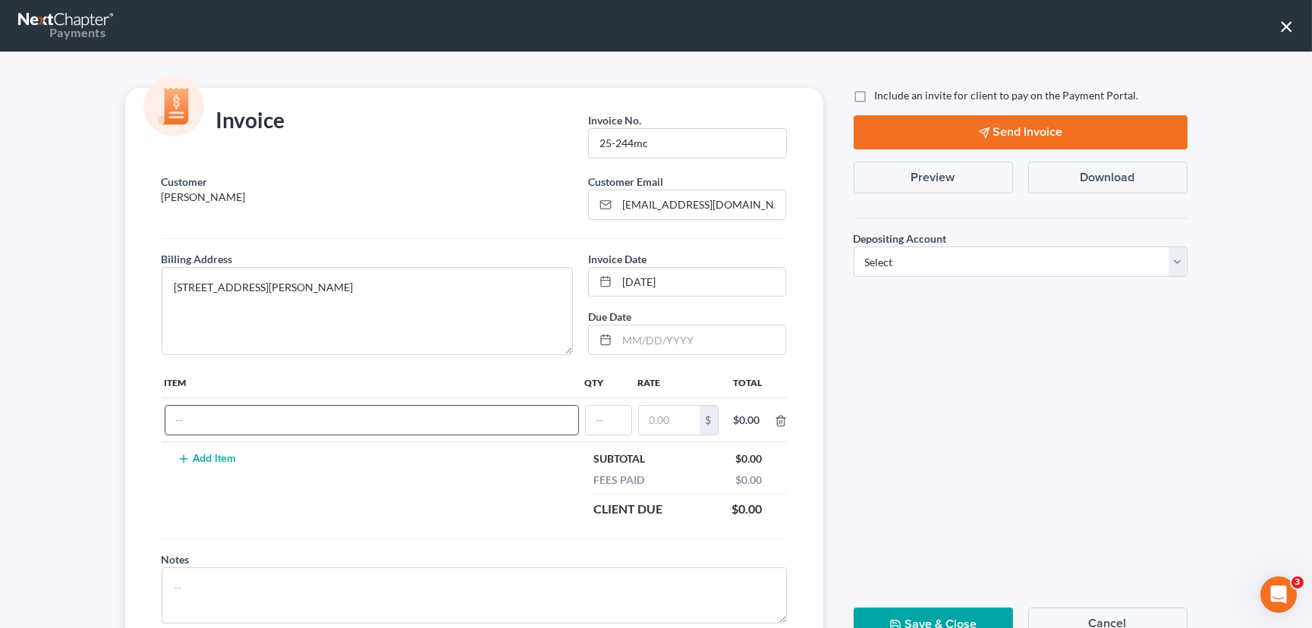
click at [197, 423] on input "text" at bounding box center [371, 420] width 413 height 29
type input "chapter 7 fees"
type input "1"
type input "2,900.00"
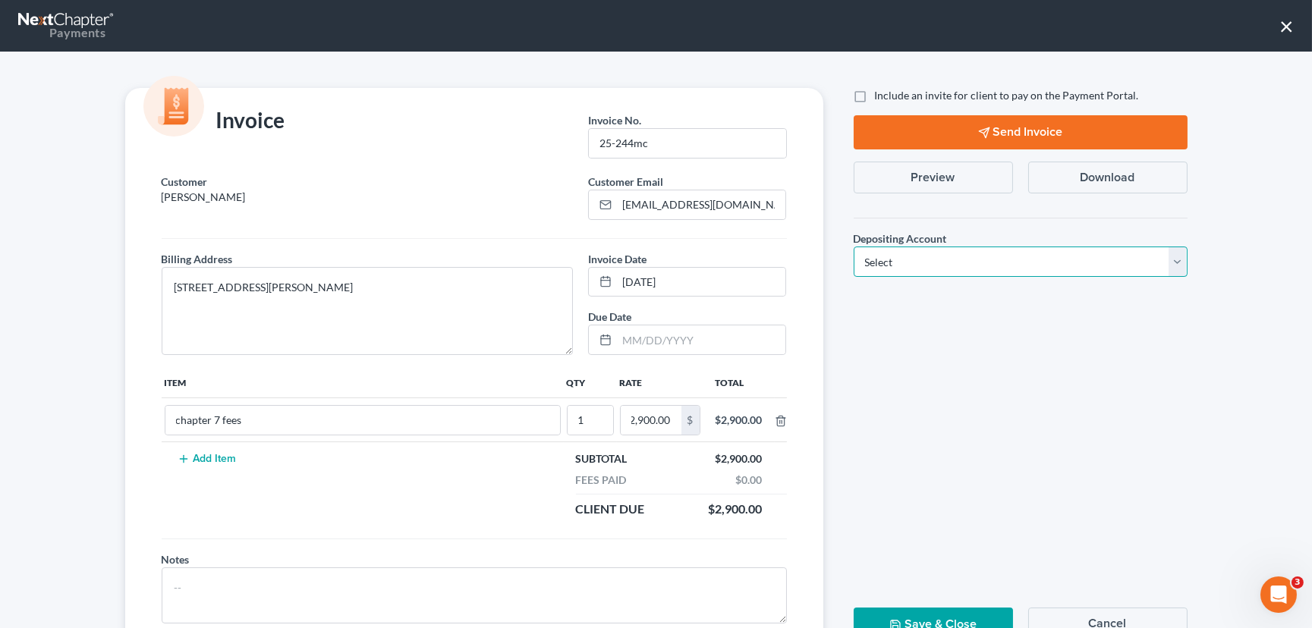
scroll to position [0, 0]
click at [1178, 260] on select "Select Operation Trust" at bounding box center [1021, 262] width 334 height 30
select select "1"
click at [854, 247] on select "Select Operation Trust" at bounding box center [1021, 262] width 334 height 30
click at [926, 615] on button "Save & Close" at bounding box center [933, 625] width 159 height 34
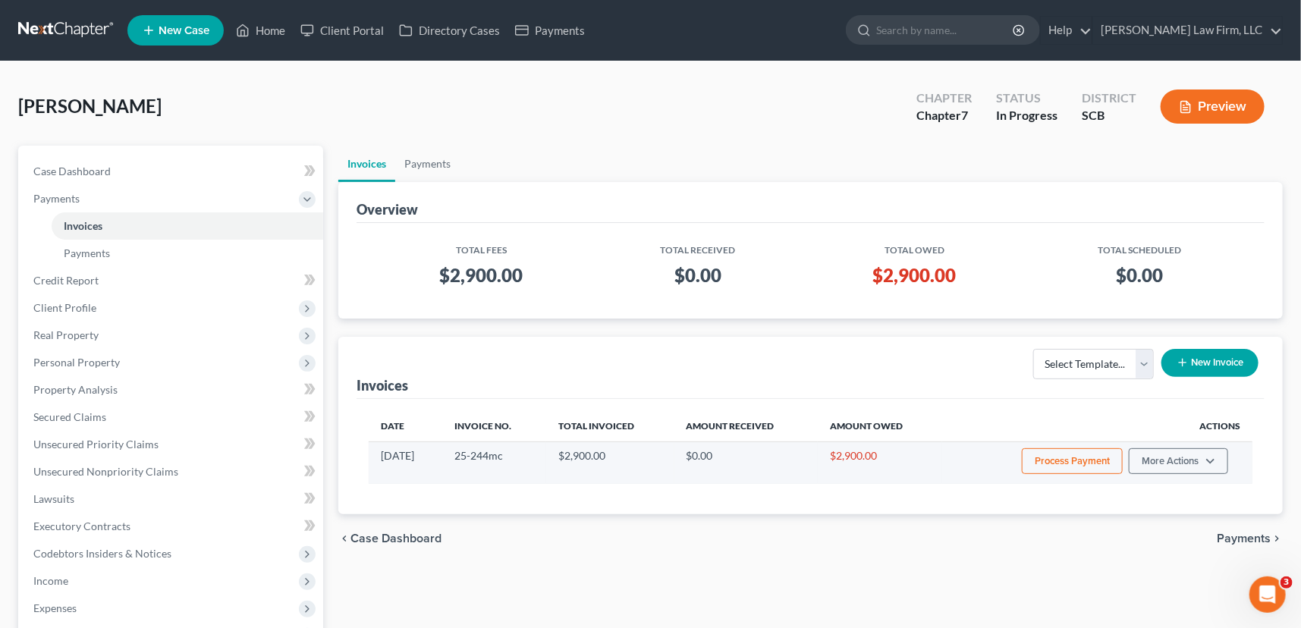
click at [1100, 461] on button "Process Payment" at bounding box center [1072, 461] width 101 height 26
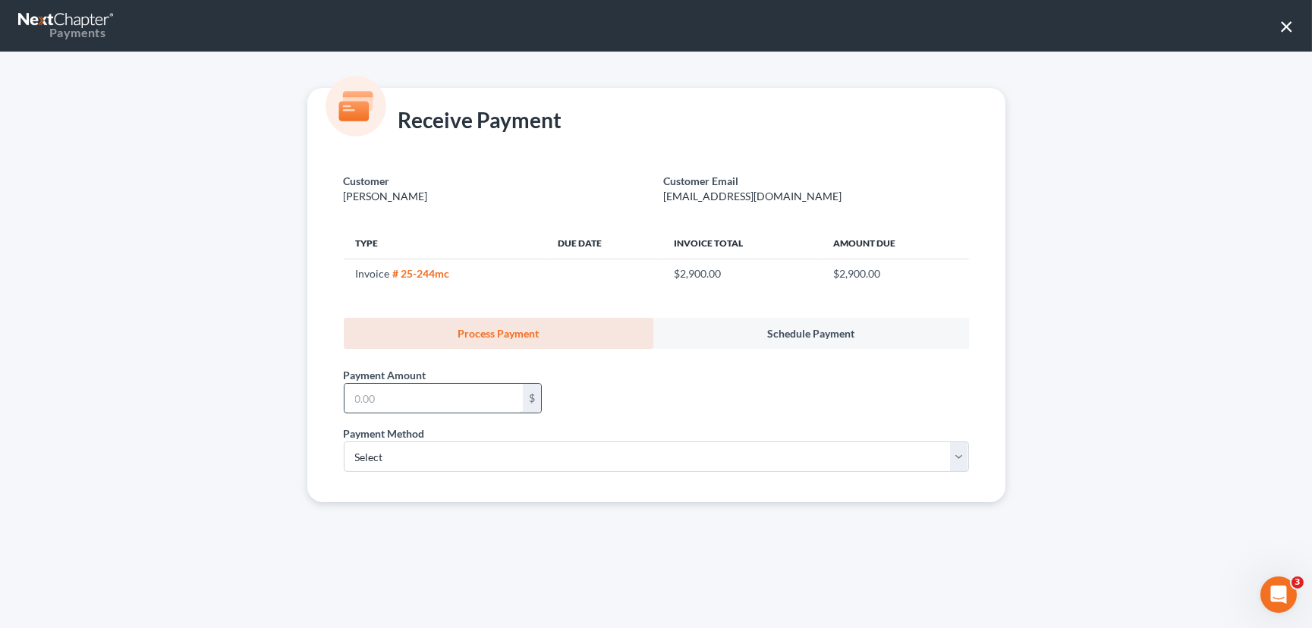
click at [378, 407] on input "text" at bounding box center [433, 398] width 178 height 29
type input "500.00"
click at [379, 462] on select "Select ACH Credit Card" at bounding box center [656, 457] width 625 height 30
select select "1"
click at [344, 442] on select "Select ACH Credit Card" at bounding box center [656, 457] width 625 height 30
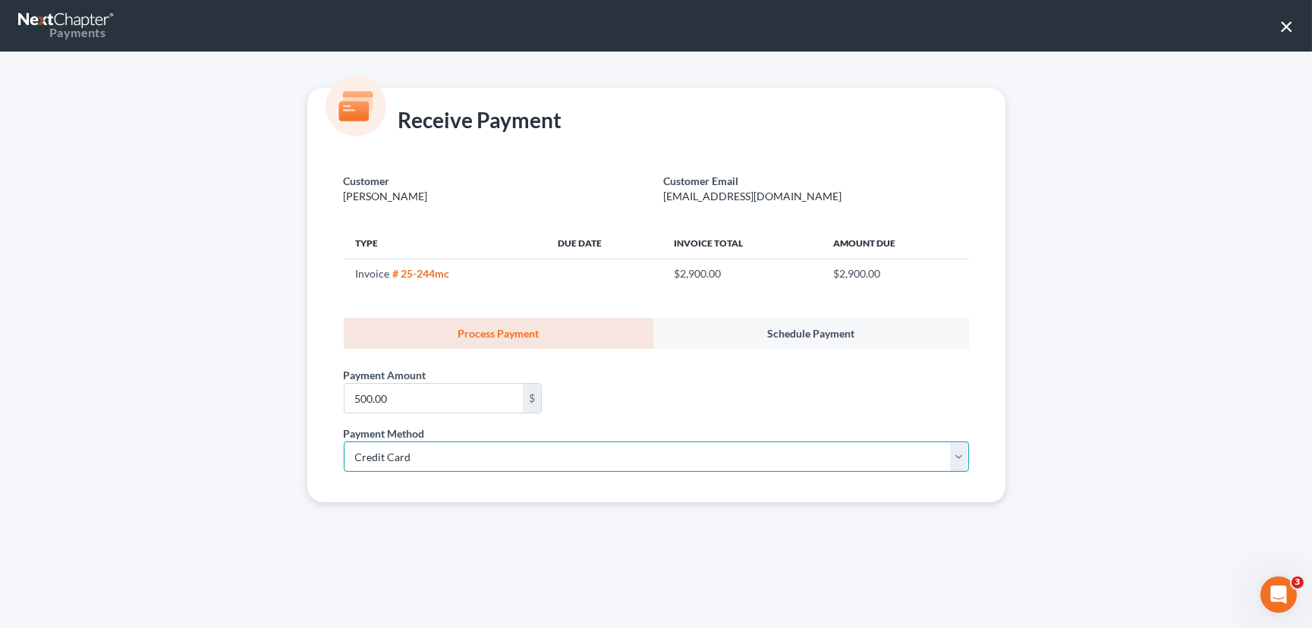
select select "42"
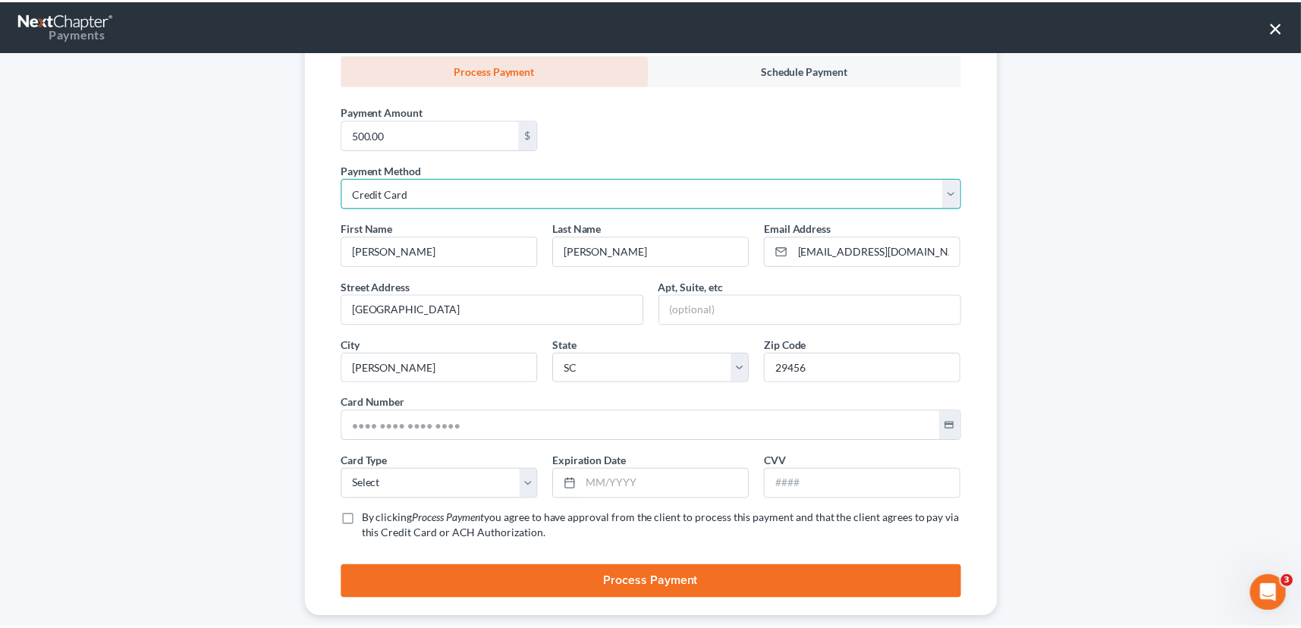
scroll to position [275, 0]
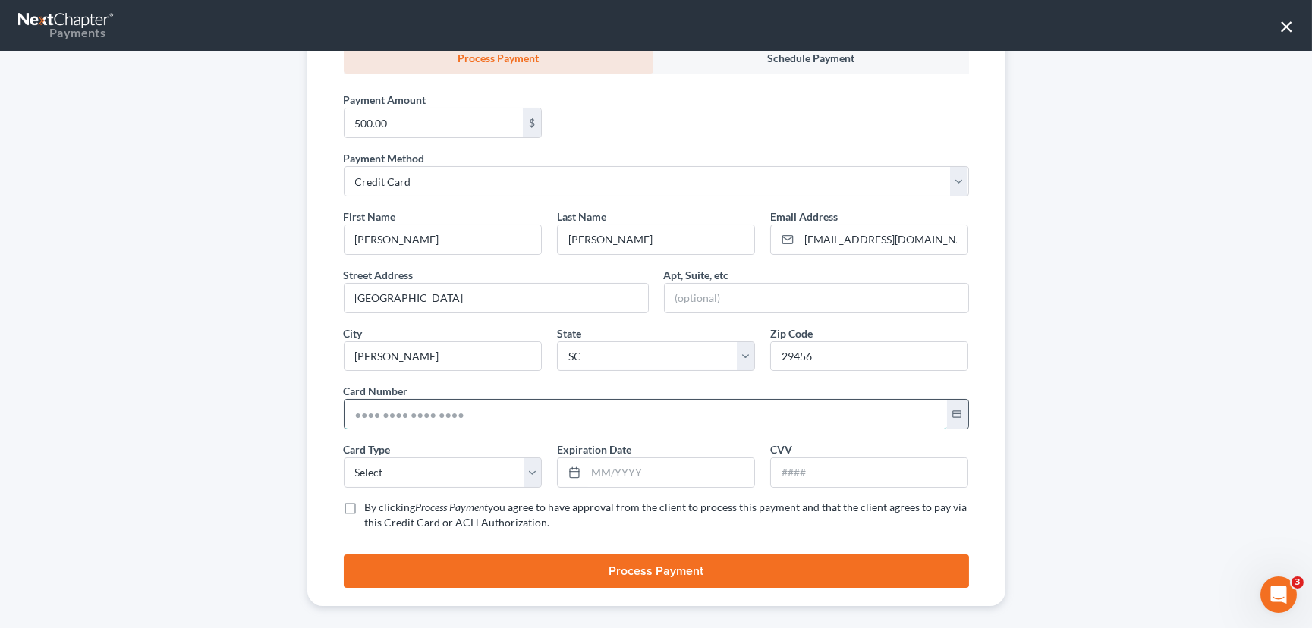
click at [348, 416] on input "text" at bounding box center [645, 414] width 602 height 29
type input "[CREDIT_CARD_NUMBER]"
click at [373, 461] on select "Select Visa MasterCard Discover American Express" at bounding box center [443, 473] width 198 height 30
select select "0"
click at [344, 458] on select "Select Visa MasterCard Discover American Express" at bounding box center [443, 473] width 198 height 30
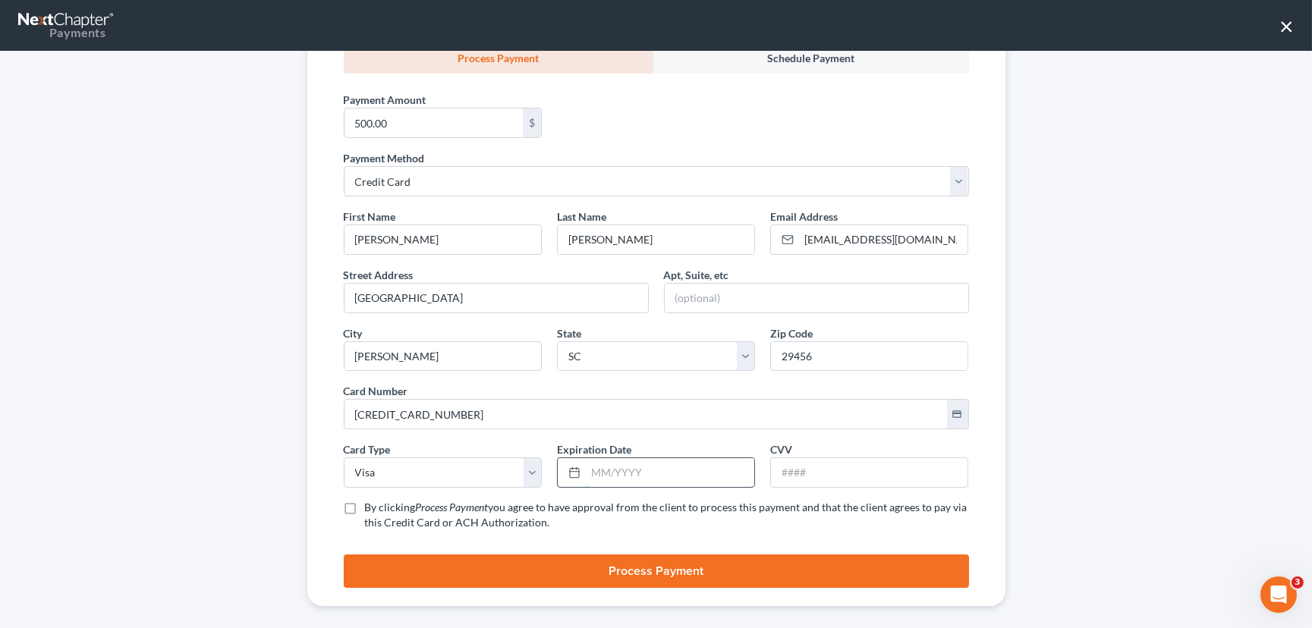
click at [586, 463] on input "text" at bounding box center [670, 472] width 168 height 29
type input "04/2029"
click at [780, 470] on input "text" at bounding box center [869, 472] width 197 height 29
type input "792"
drag, startPoint x: 346, startPoint y: 508, endPoint x: 356, endPoint y: 509, distance: 10.0
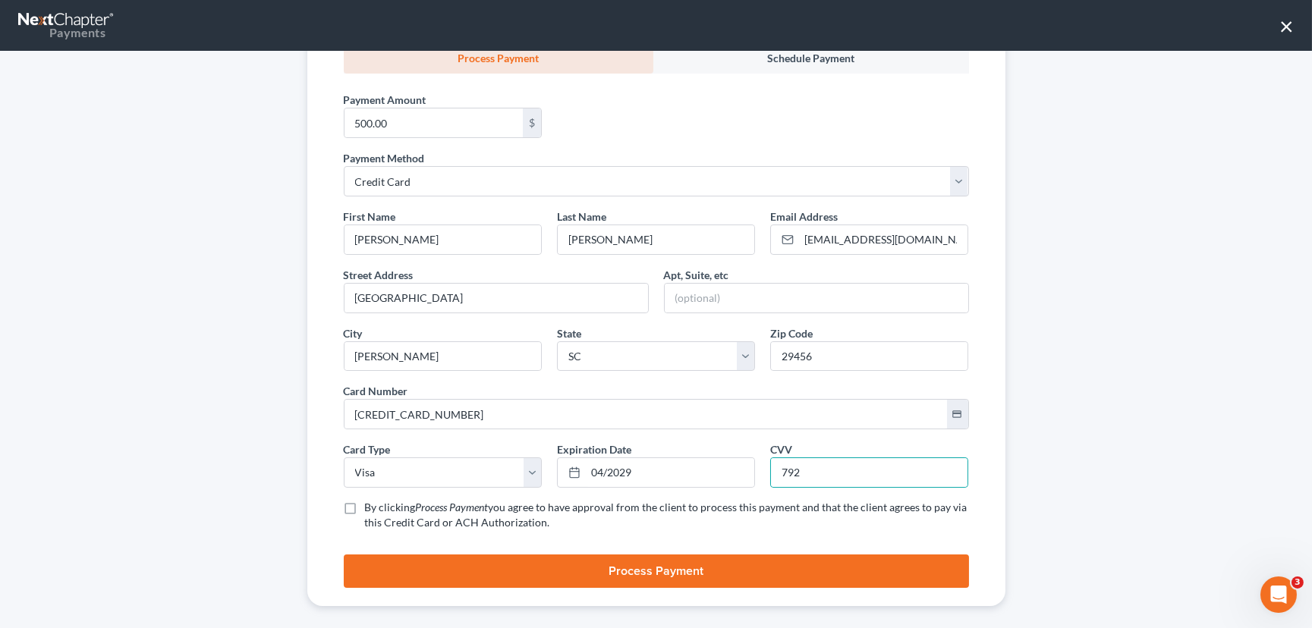
click at [365, 508] on label "By clicking Process Payment you agree to have approval from the client to proce…" at bounding box center [667, 515] width 604 height 30
click at [371, 508] on input "By clicking Process Payment you agree to have approval from the client to proce…" at bounding box center [376, 505] width 10 height 10
checkbox input "true"
click at [667, 570] on button "Process Payment" at bounding box center [656, 571] width 625 height 33
